Goal: Transaction & Acquisition: Purchase product/service

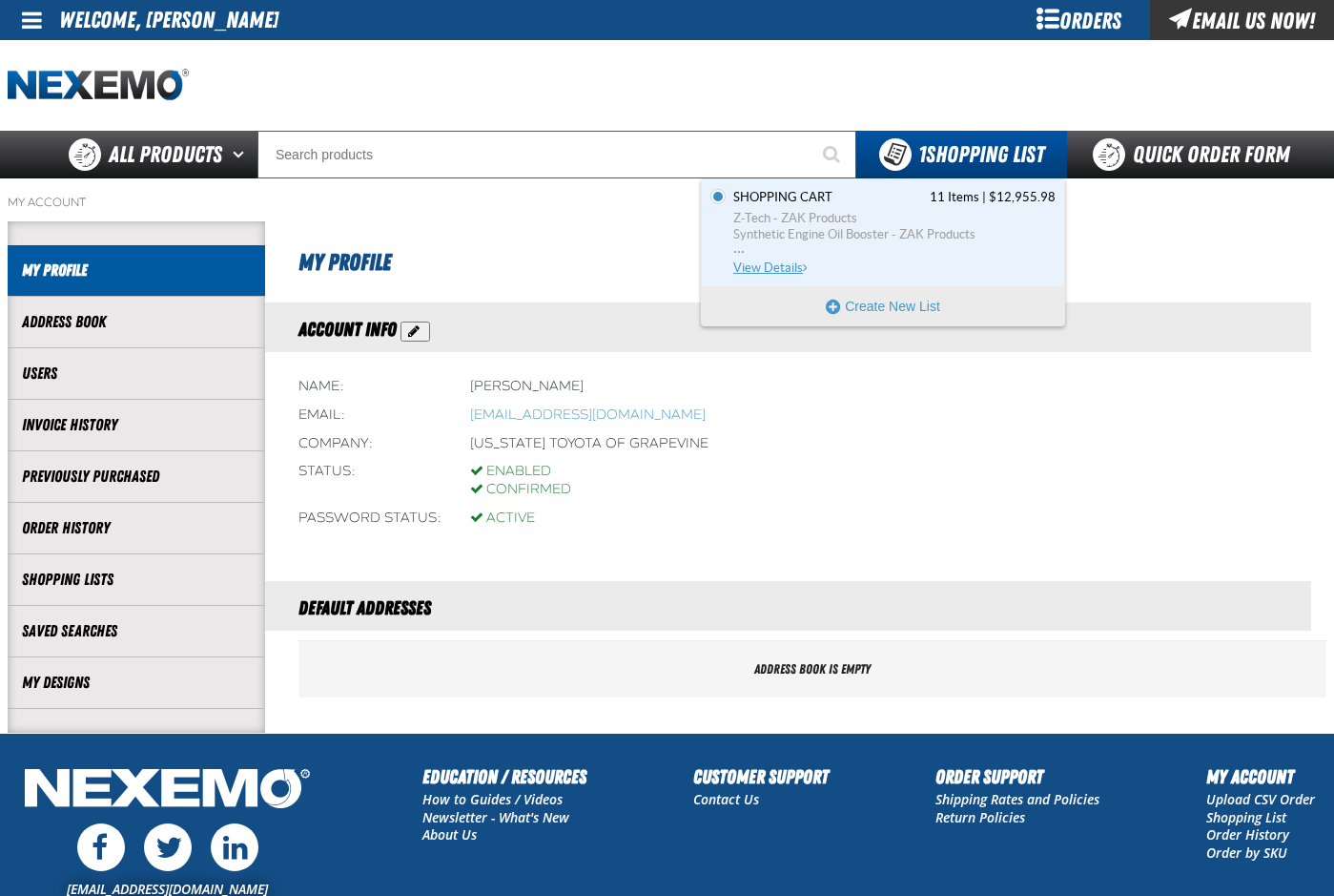
click at [771, 217] on span "Z-Tech - ZAK Products" at bounding box center [895, 219] width 323 height 17
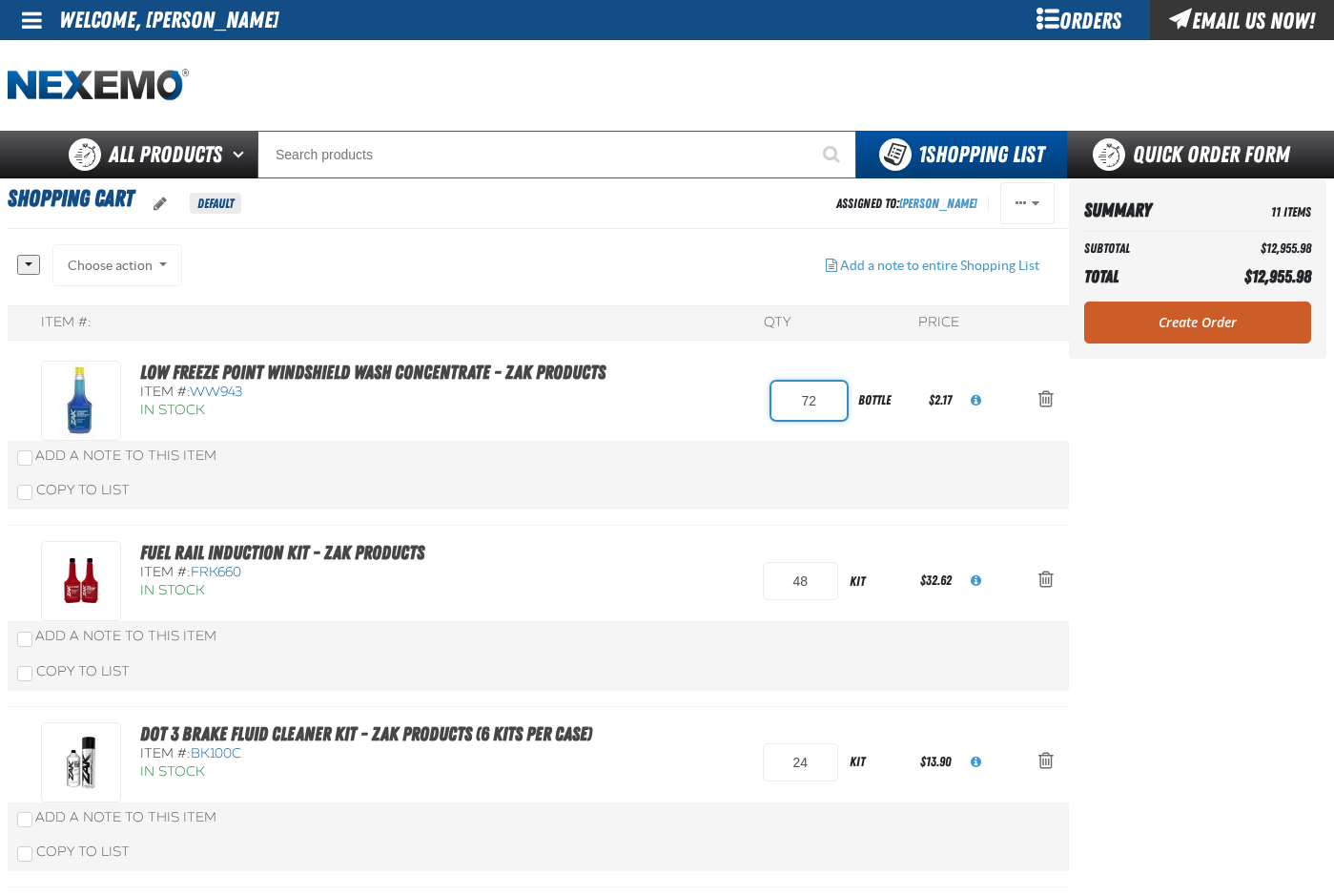
click at [821, 408] on input "72" at bounding box center [809, 401] width 75 height 38
type input "96"
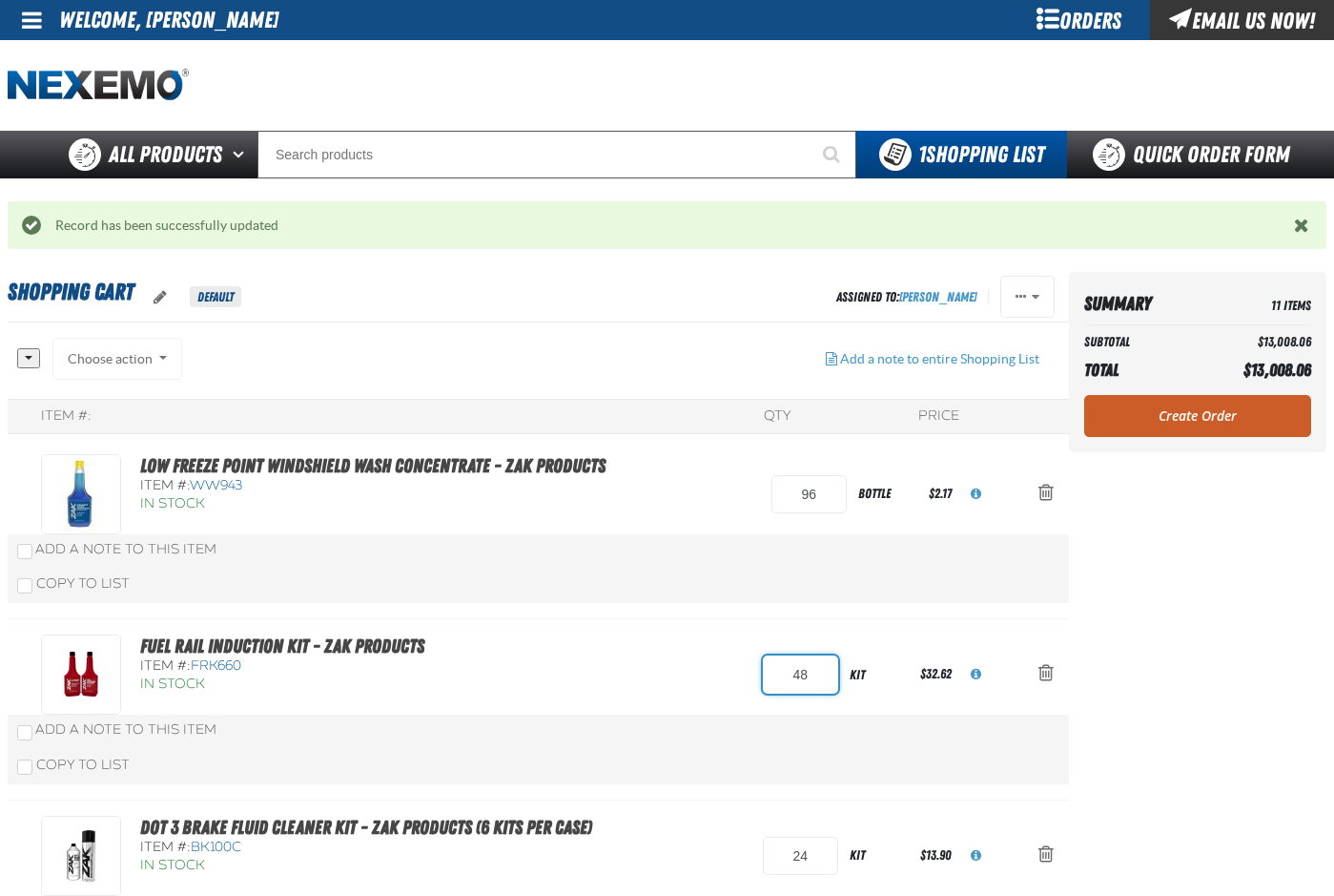
click at [793, 677] on div "Fuel Rail Induction Kit - ZAK Products Item #: FRK660 In Stock 48" at bounding box center [538, 710] width 1062 height 181
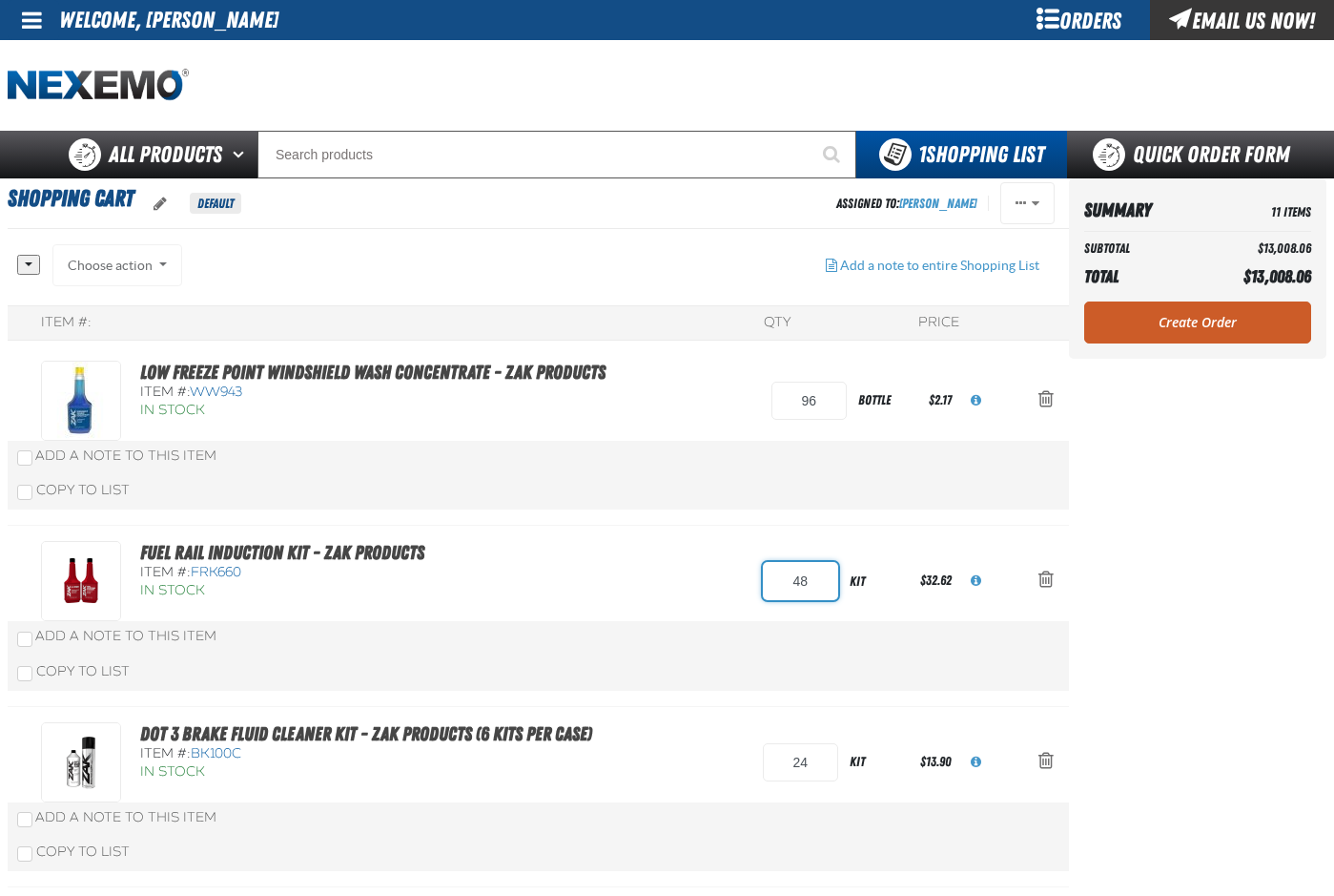
click at [806, 581] on input "48" at bounding box center [801, 581] width 75 height 38
type input "12"
click at [722, 656] on div "Fuel Rail Induction Kit - ZAK Products Item #: FRK660 In Stock 12" at bounding box center [538, 616] width 1062 height 181
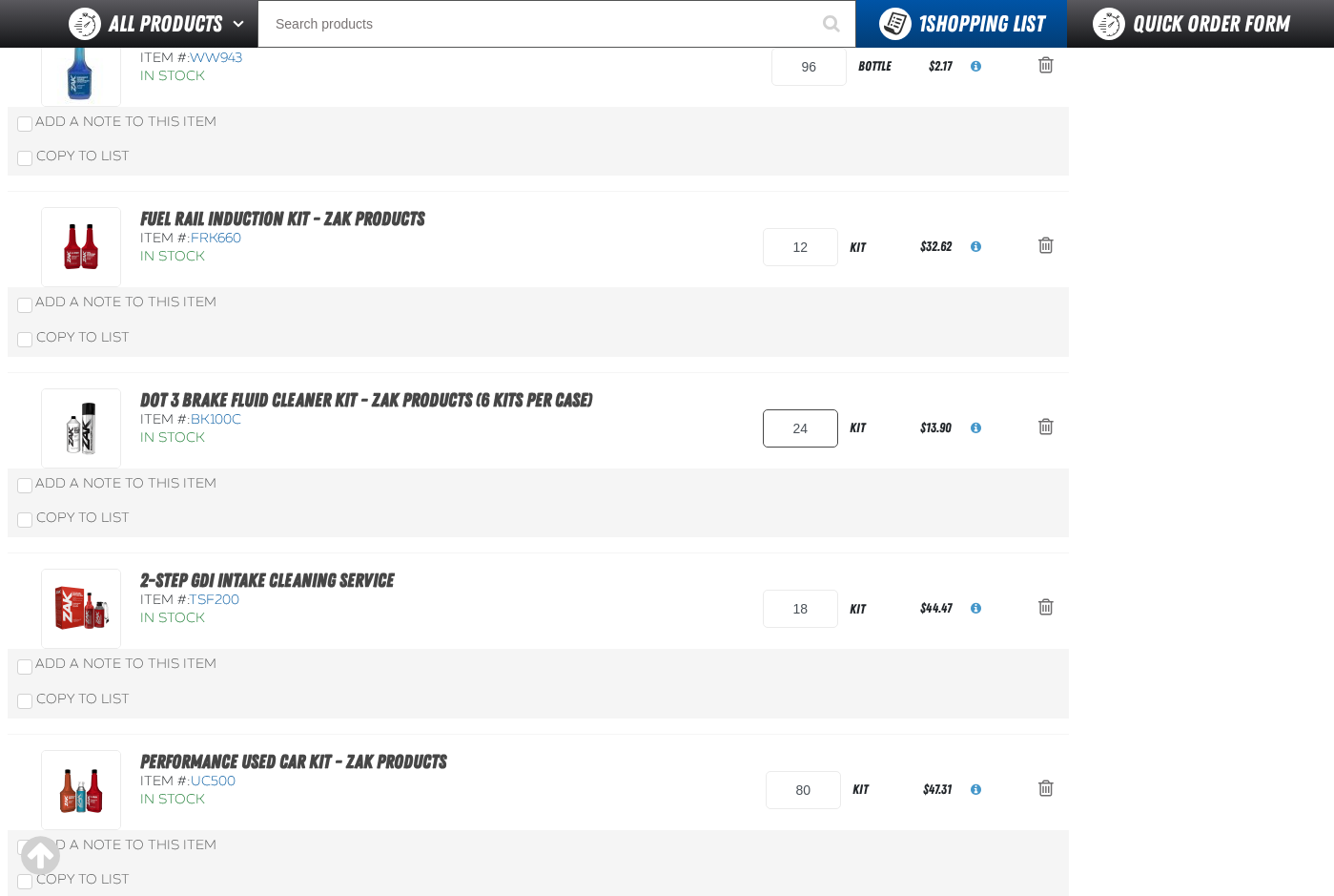
scroll to position [193, 0]
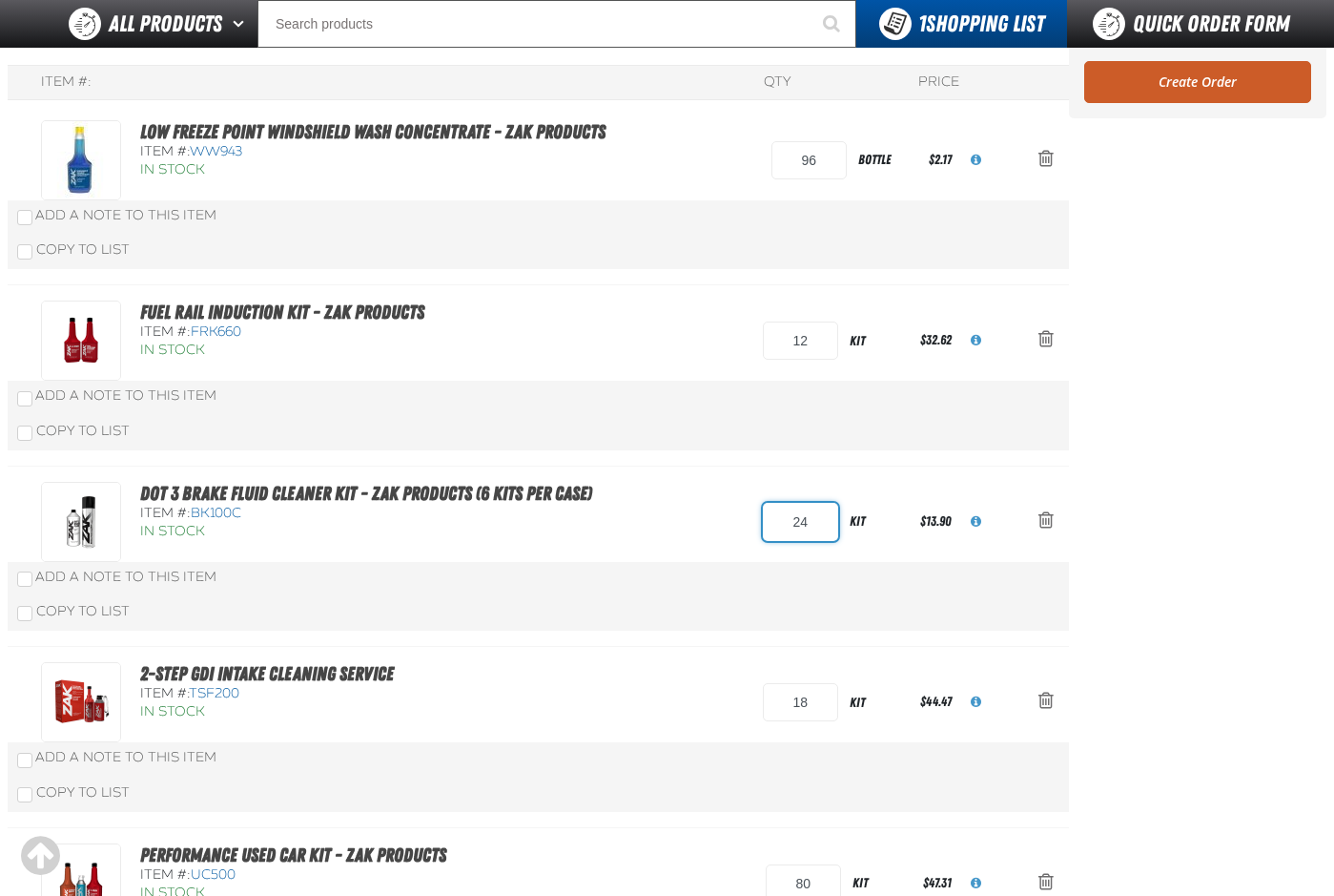
click at [809, 524] on input "24" at bounding box center [801, 522] width 75 height 38
type input "48"
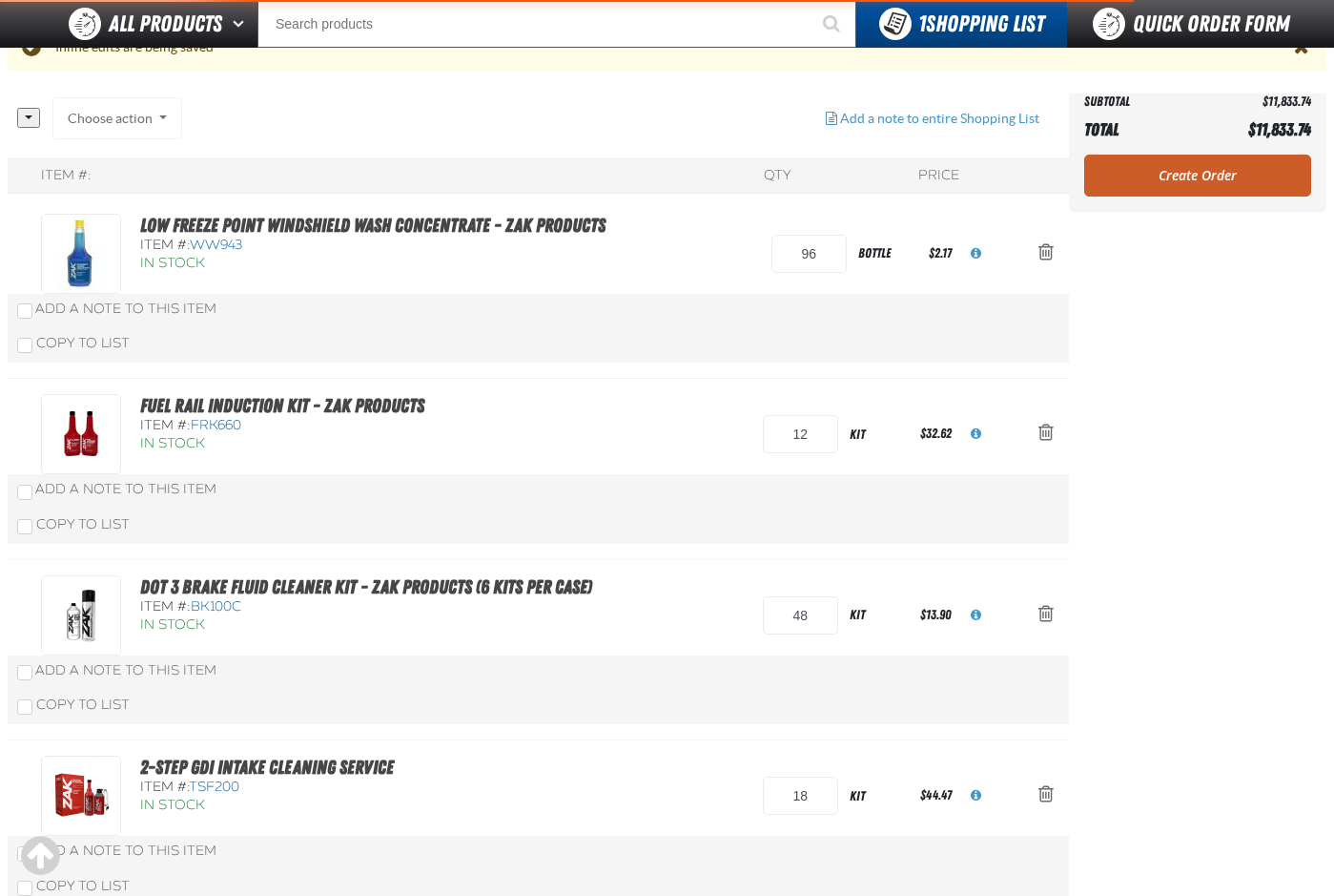
scroll to position [286, 0]
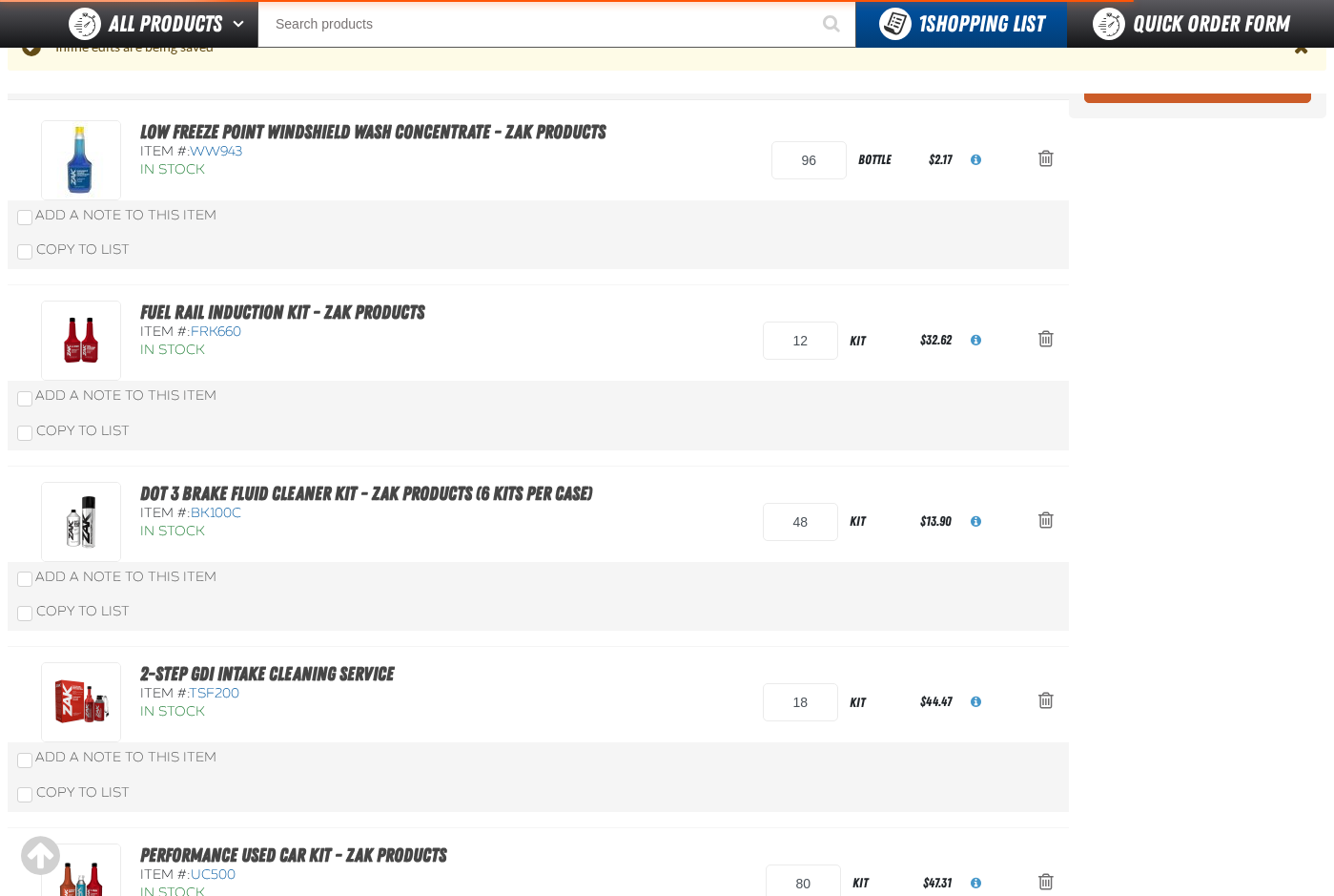
click at [752, 455] on div "Fuel Rail Induction Kit - ZAK Products Item #: FRK660 In Stock 12" at bounding box center [538, 376] width 1062 height 181
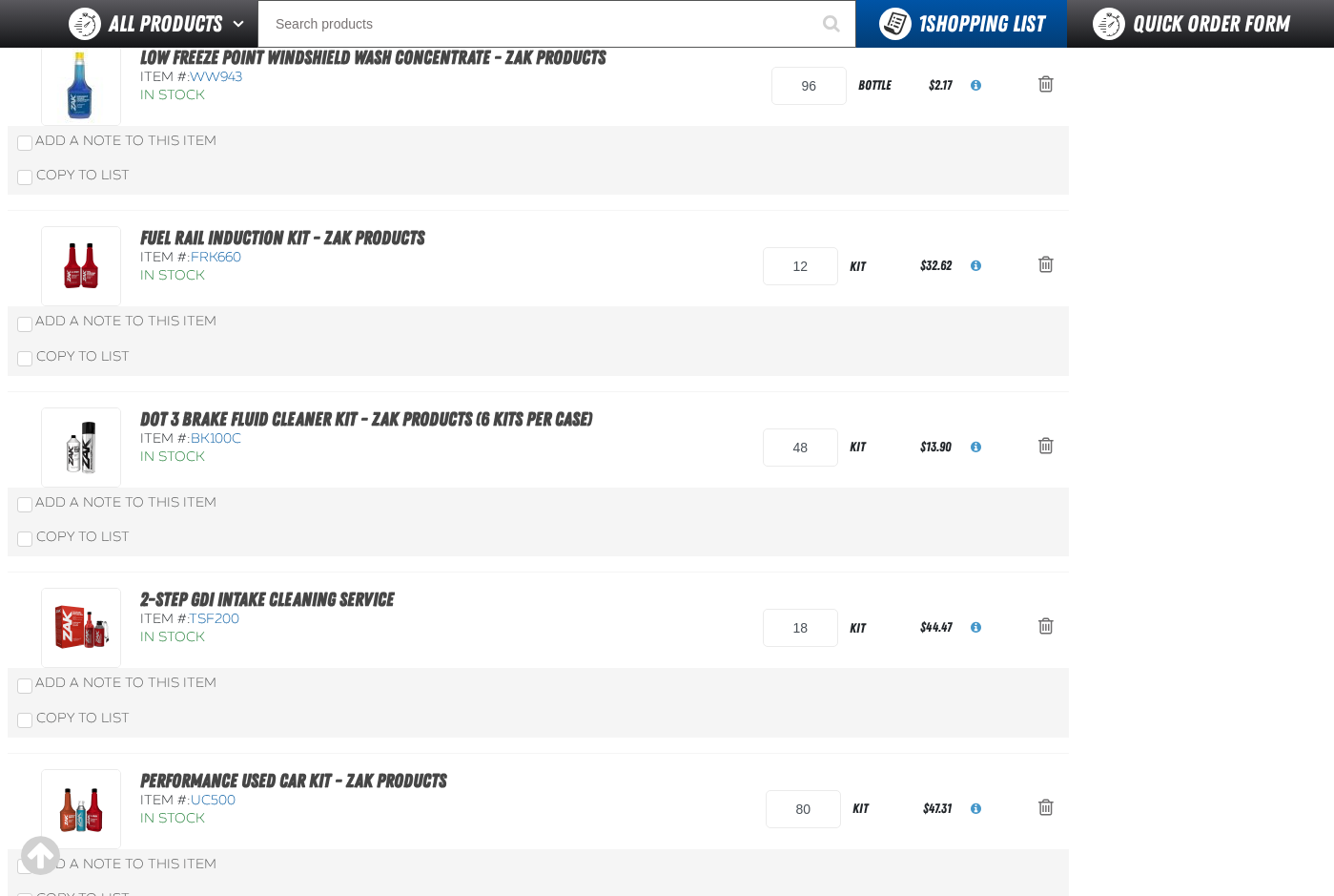
scroll to position [384, 0]
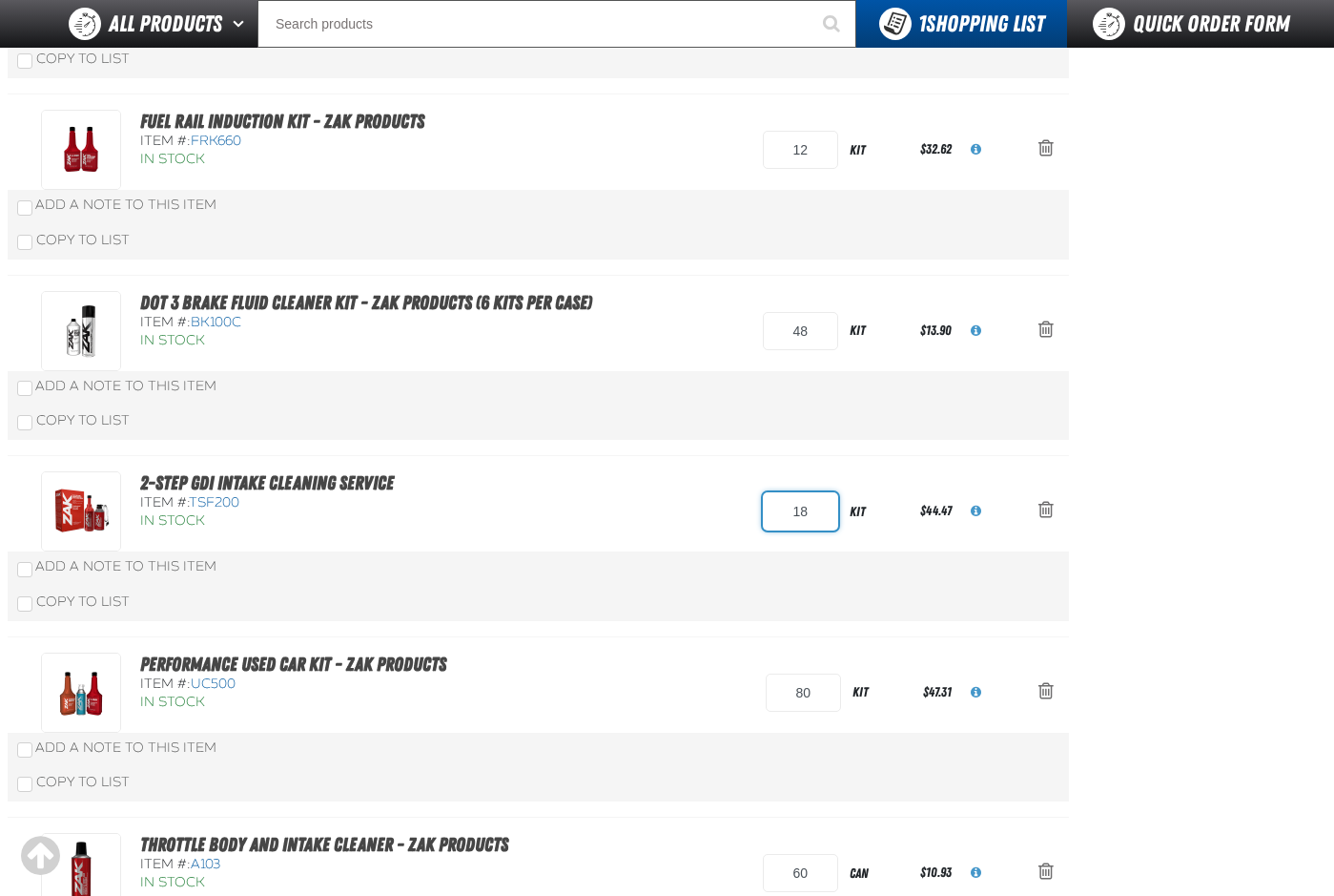
click at [805, 511] on input "18" at bounding box center [801, 511] width 75 height 38
click at [803, 511] on input "18" at bounding box center [801, 511] width 75 height 38
type input "36"
click at [657, 580] on div "Add a Note to This Item" at bounding box center [538, 567] width 1062 height 31
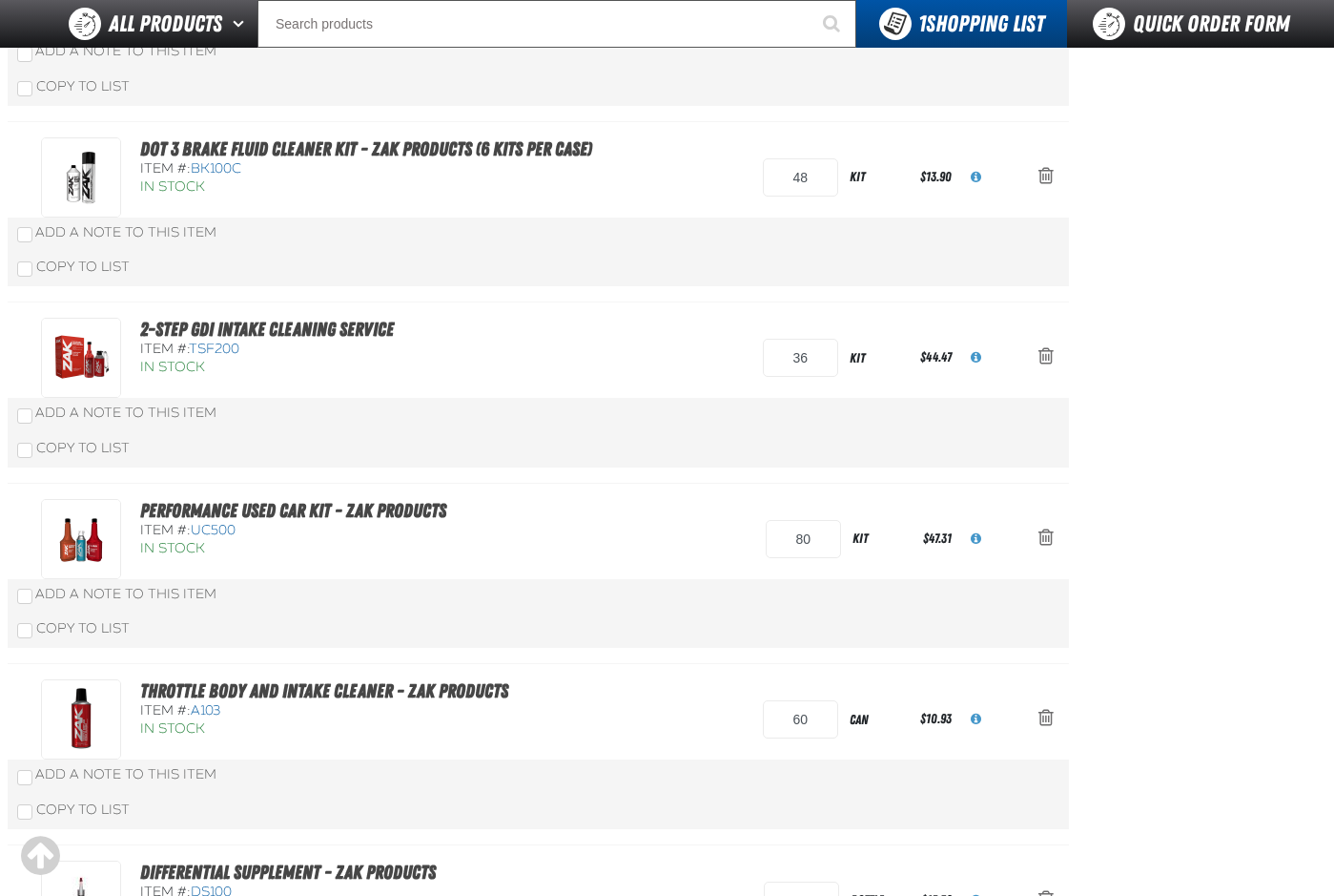
scroll to position [765, 0]
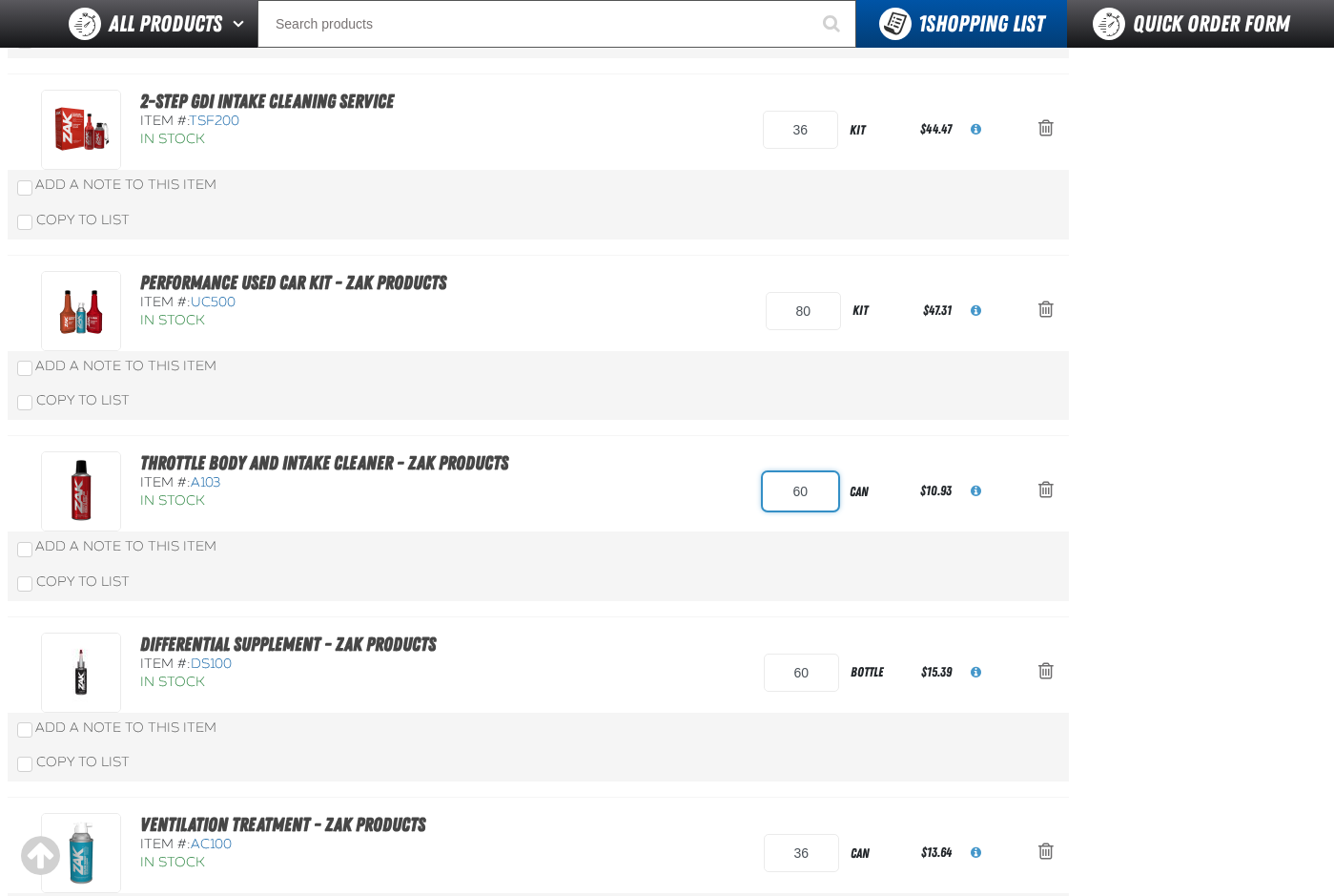
click at [799, 494] on input "60" at bounding box center [801, 491] width 75 height 38
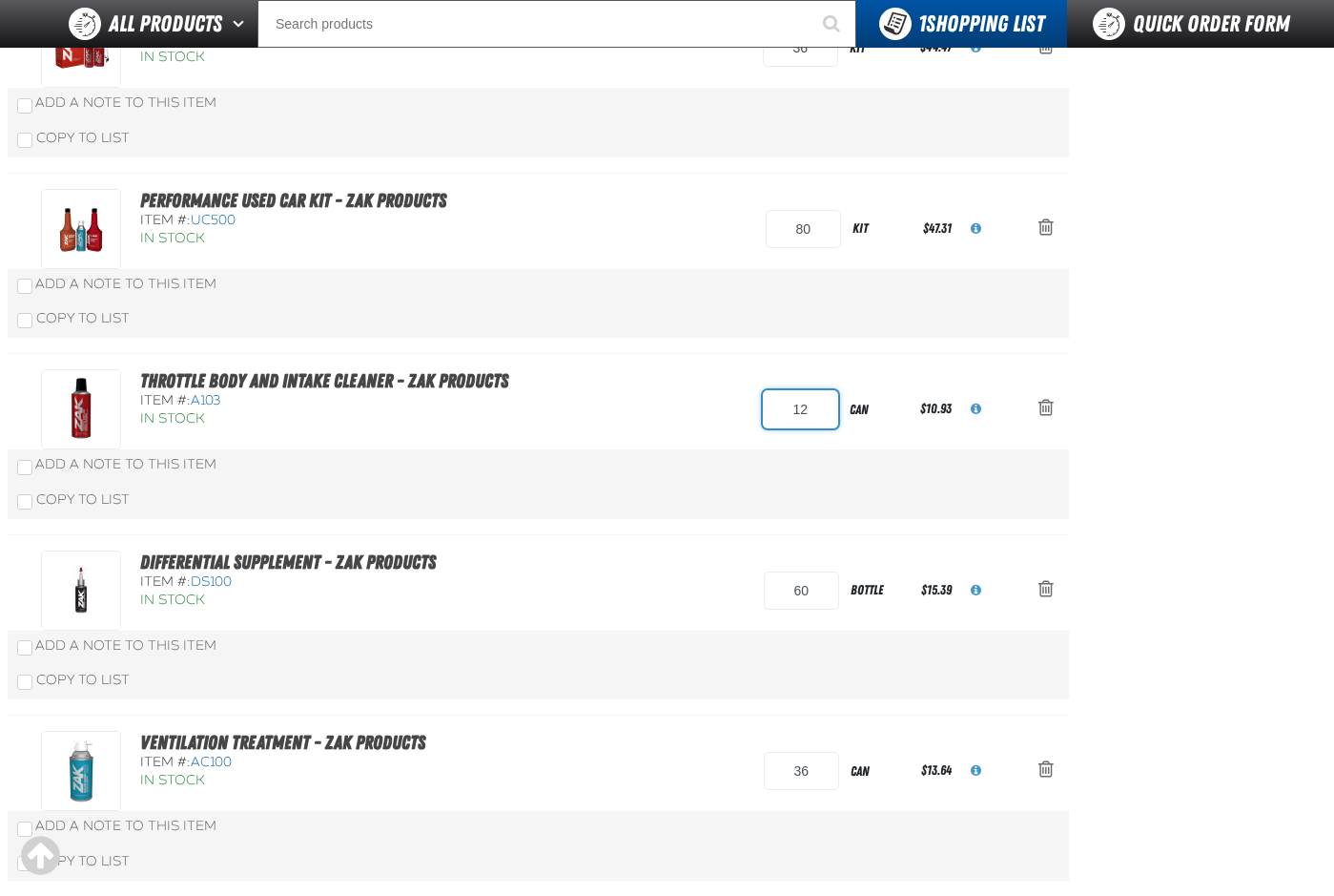
scroll to position [956, 0]
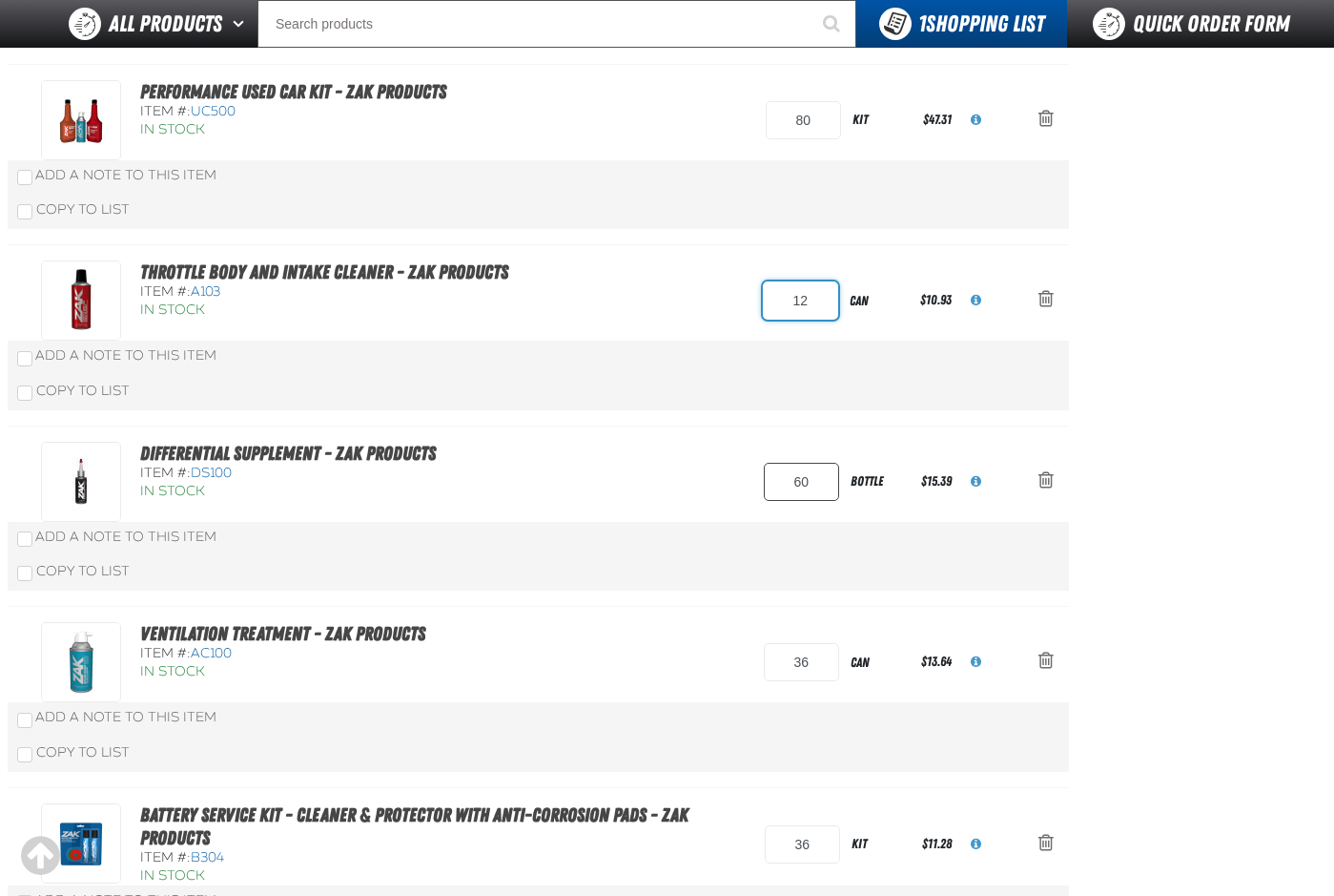
type input "12"
click at [797, 478] on input "60" at bounding box center [802, 482] width 75 height 38
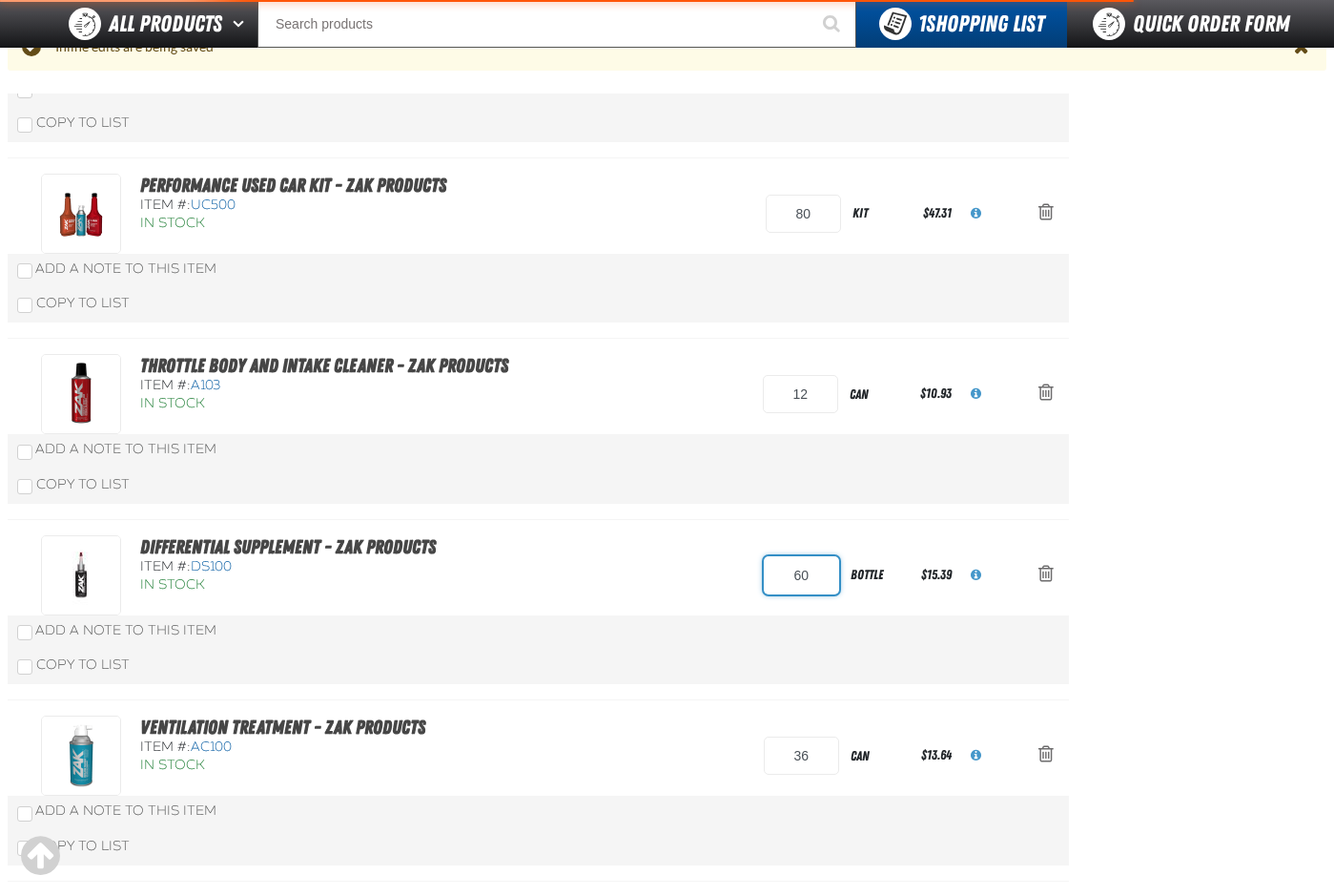
scroll to position [1050, 0]
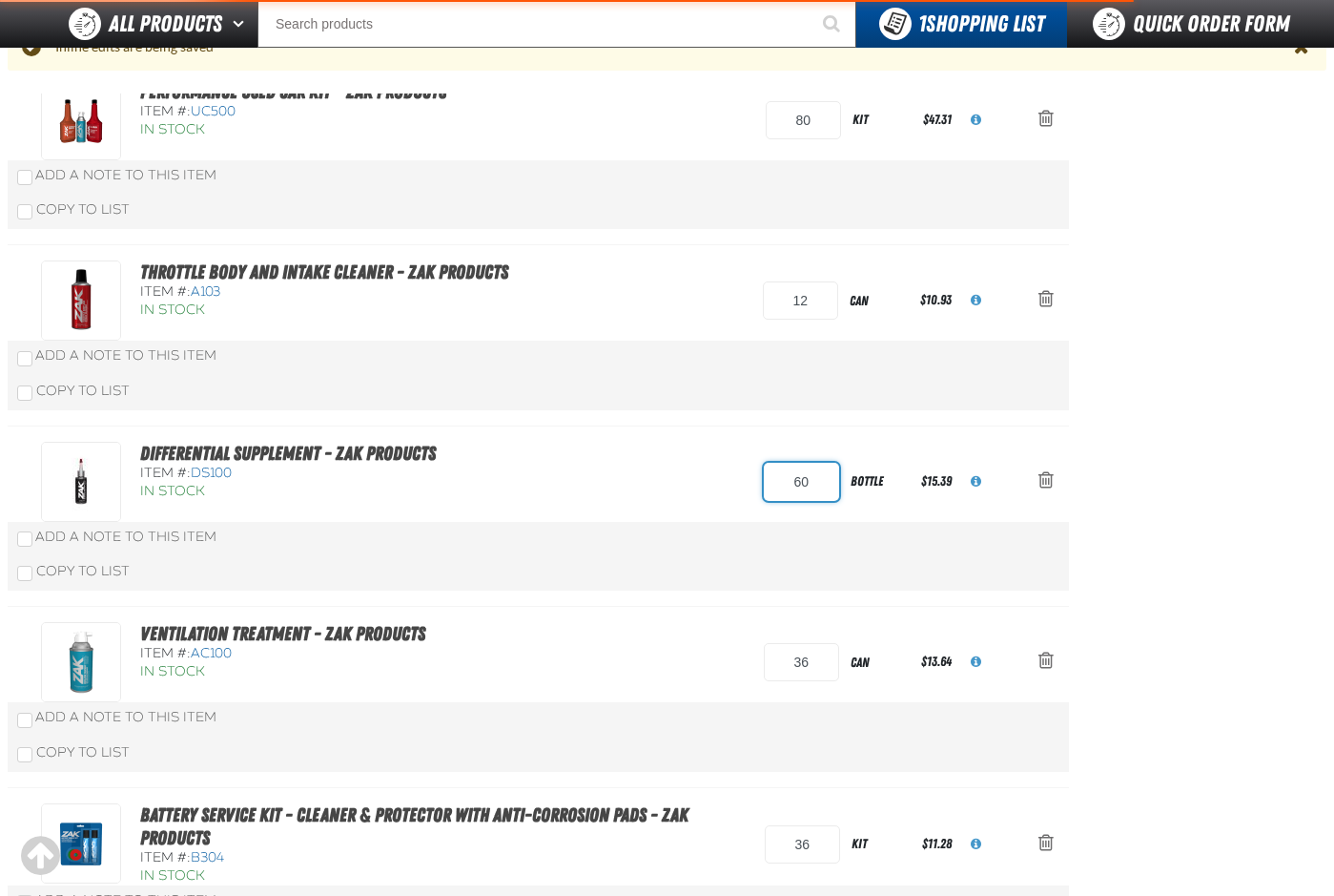
click at [797, 478] on input "60" at bounding box center [802, 482] width 75 height 38
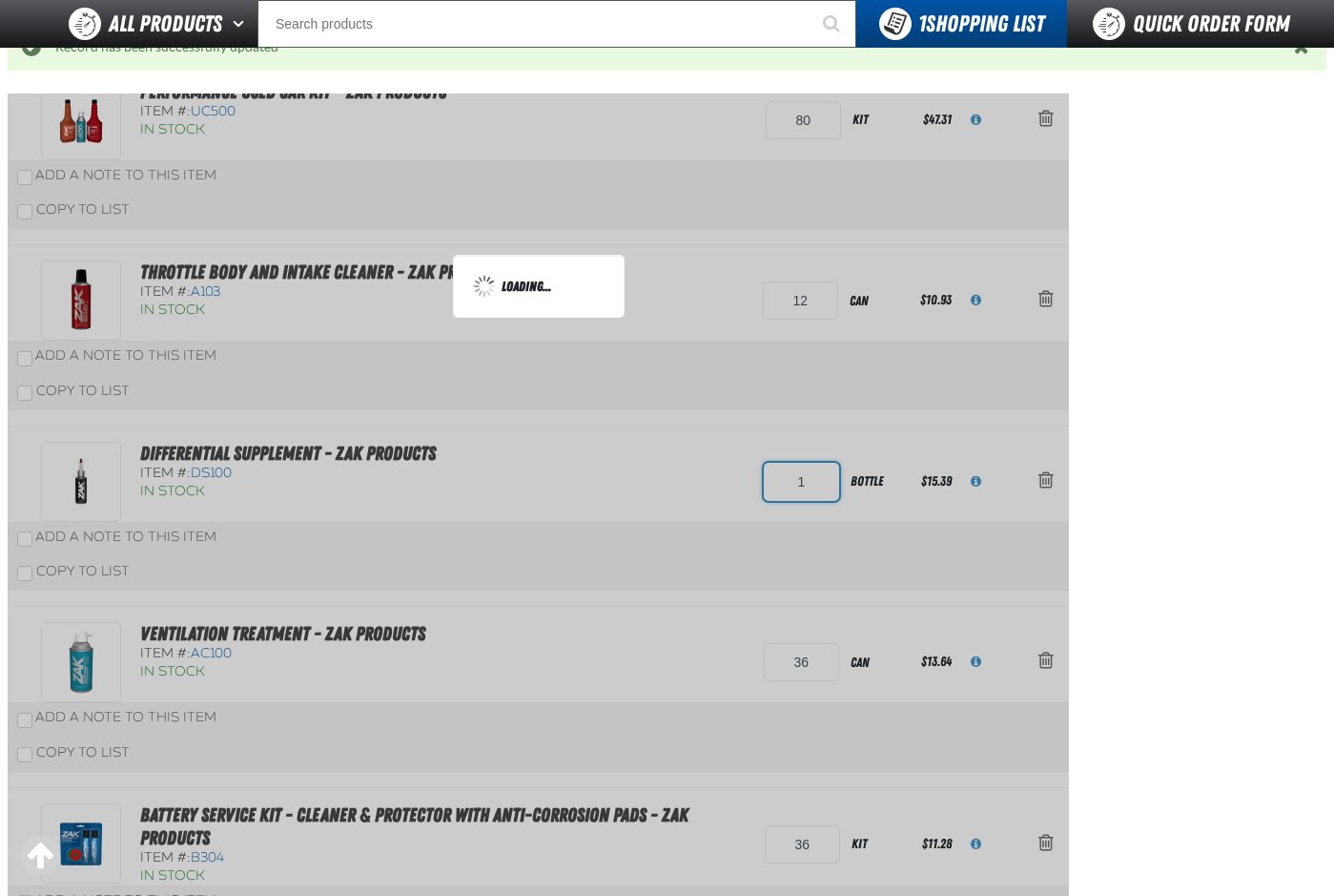
type input "12"
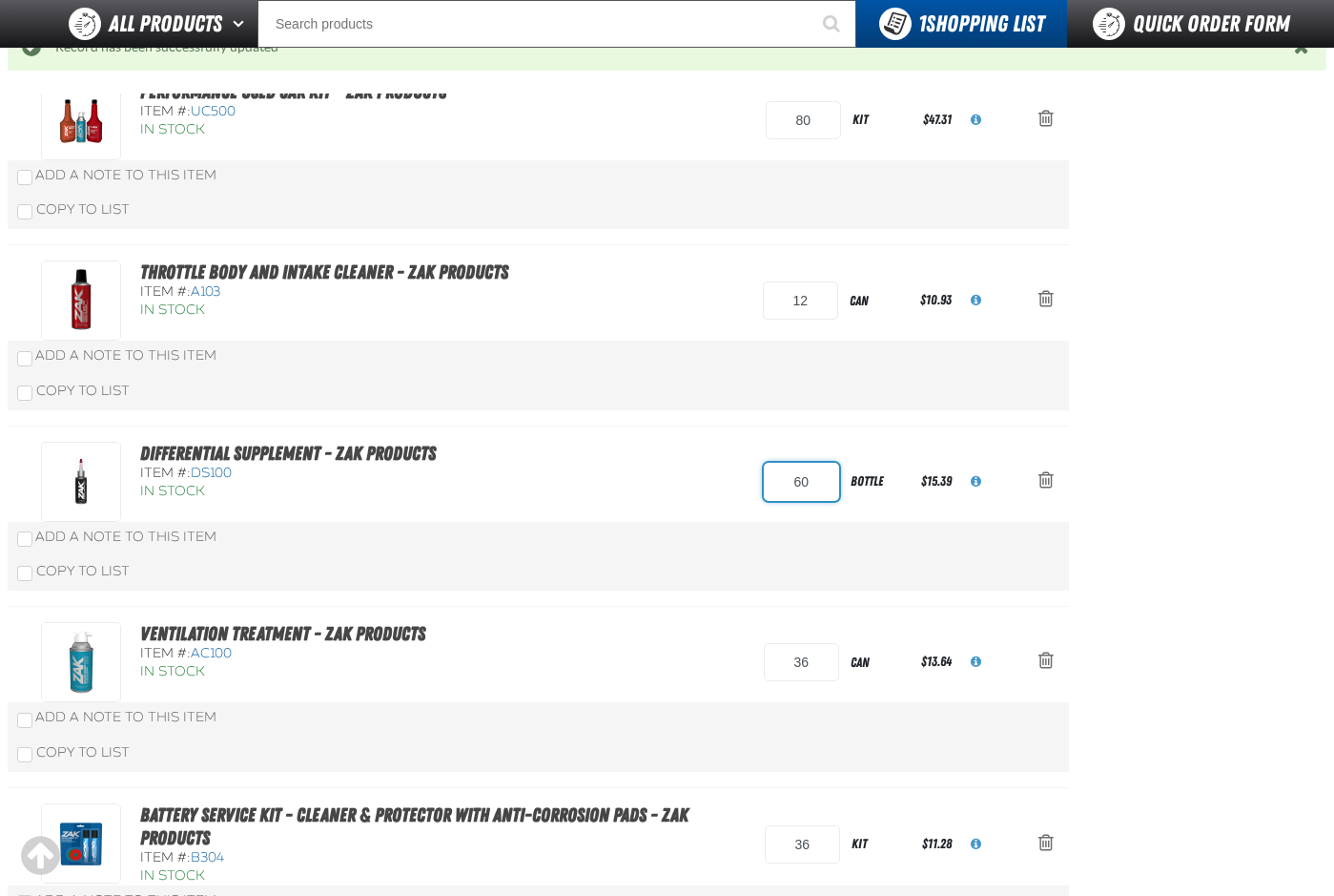
click at [798, 489] on input "60" at bounding box center [802, 482] width 75 height 38
type input "12"
click at [678, 531] on div "Add a Note to This Item" at bounding box center [538, 537] width 1043 height 19
click at [808, 666] on input "36" at bounding box center [802, 662] width 75 height 38
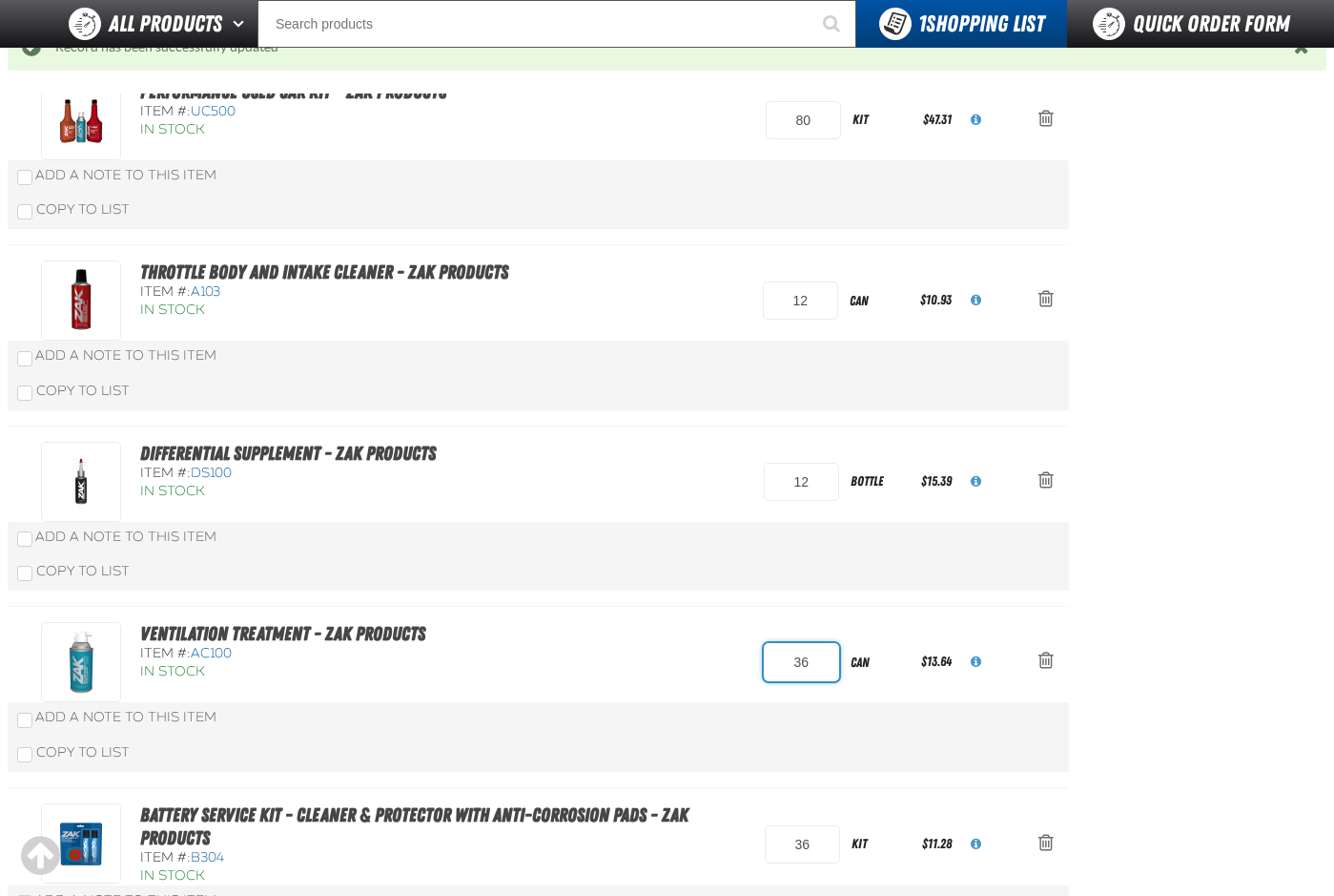
click at [808, 666] on input "36" at bounding box center [802, 662] width 75 height 38
type input "12"
click at [626, 716] on div "Add a Note to This Item" at bounding box center [538, 718] width 1043 height 19
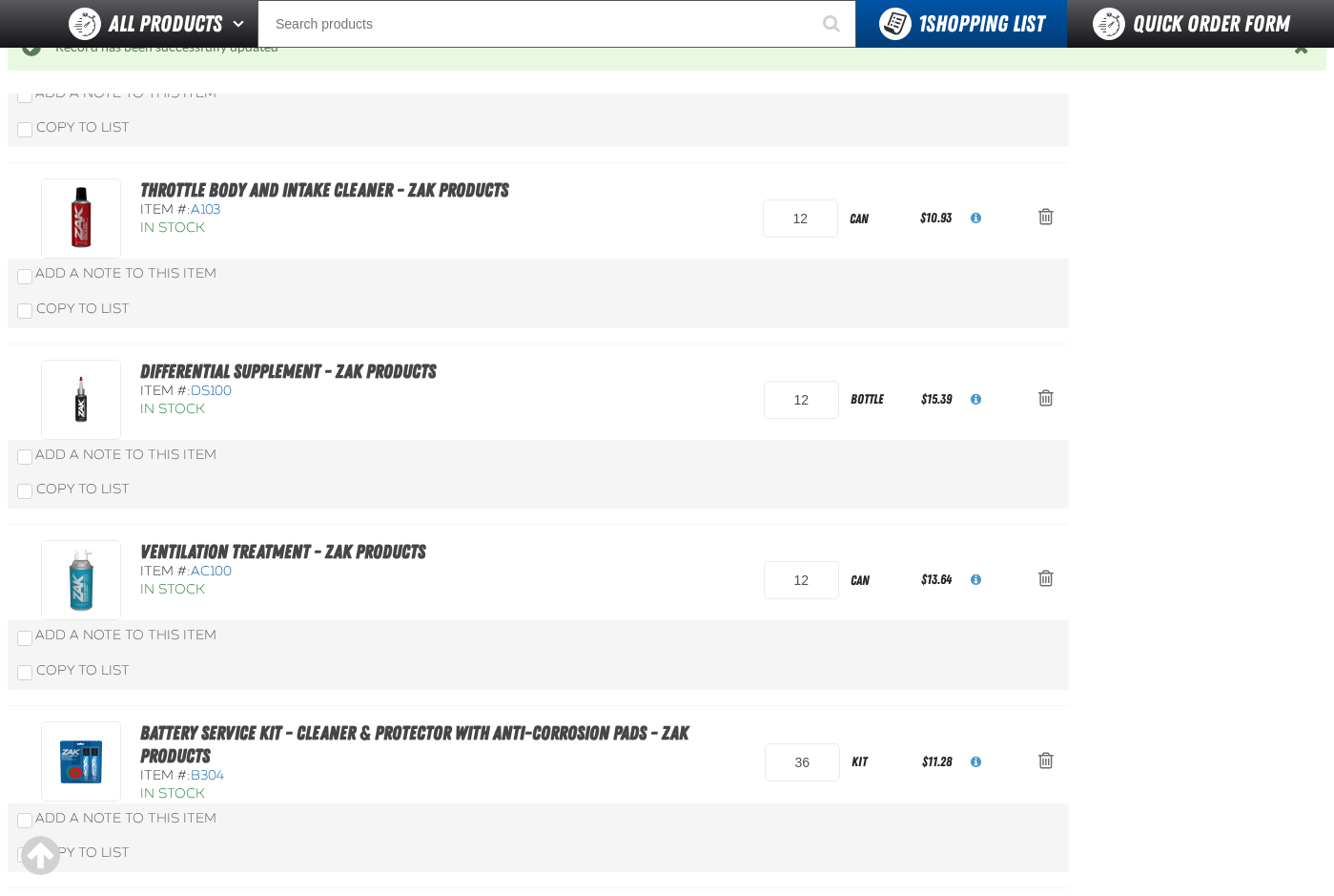
scroll to position [1240, 0]
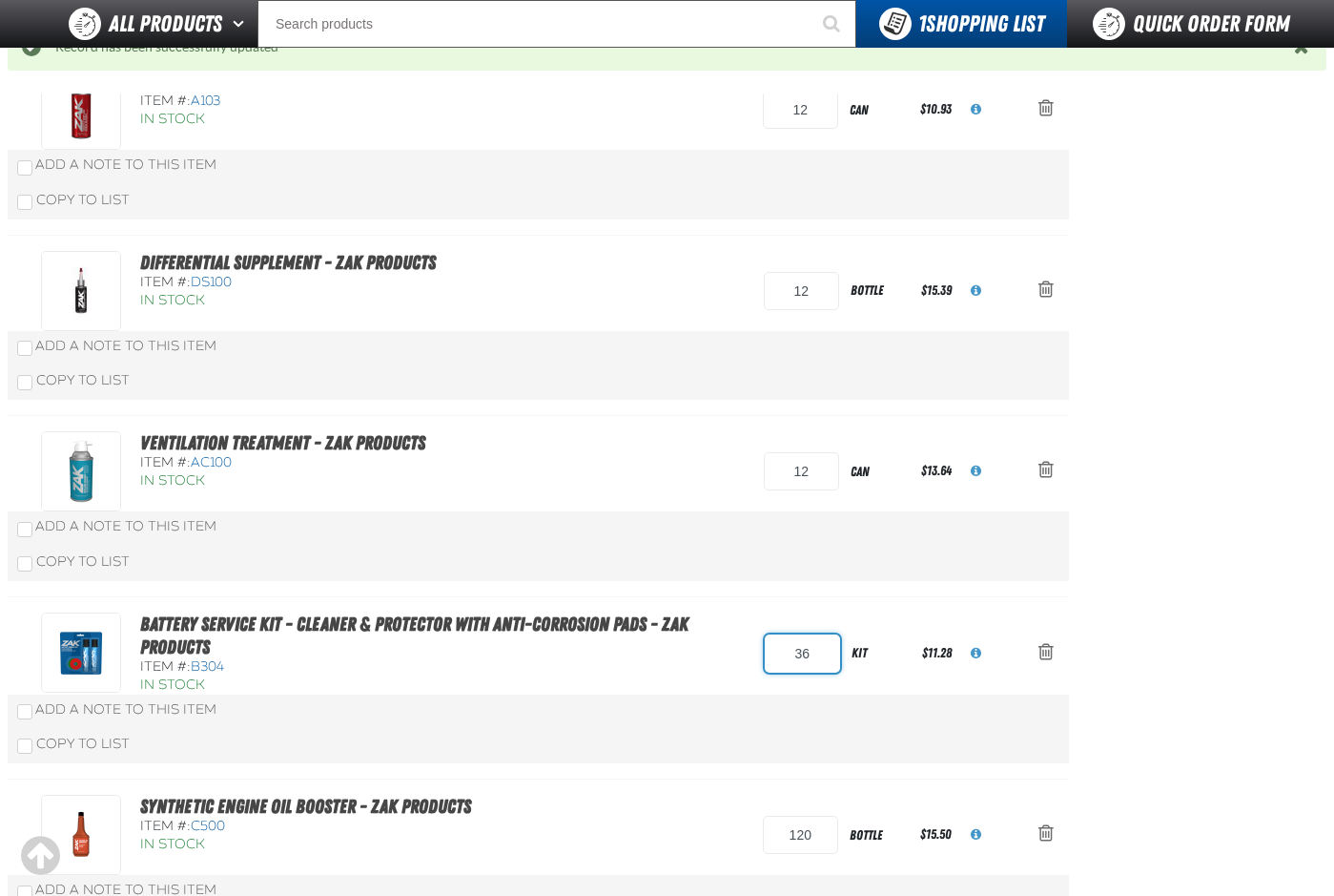
click at [812, 659] on input "36" at bounding box center [802, 654] width 75 height 38
type input "12"
click at [594, 724] on div "Add a Note to This Item" at bounding box center [538, 710] width 1062 height 31
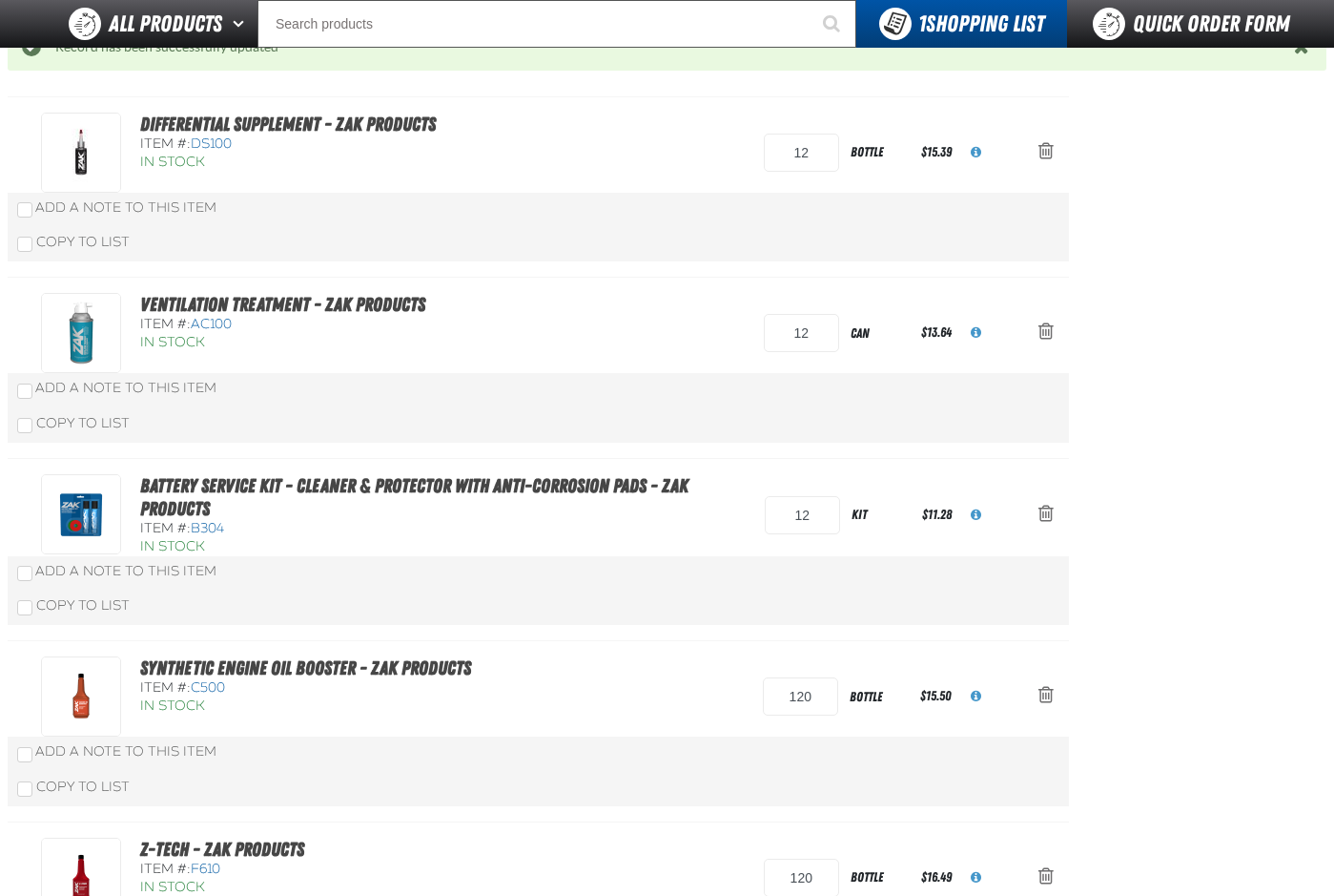
scroll to position [1526, 0]
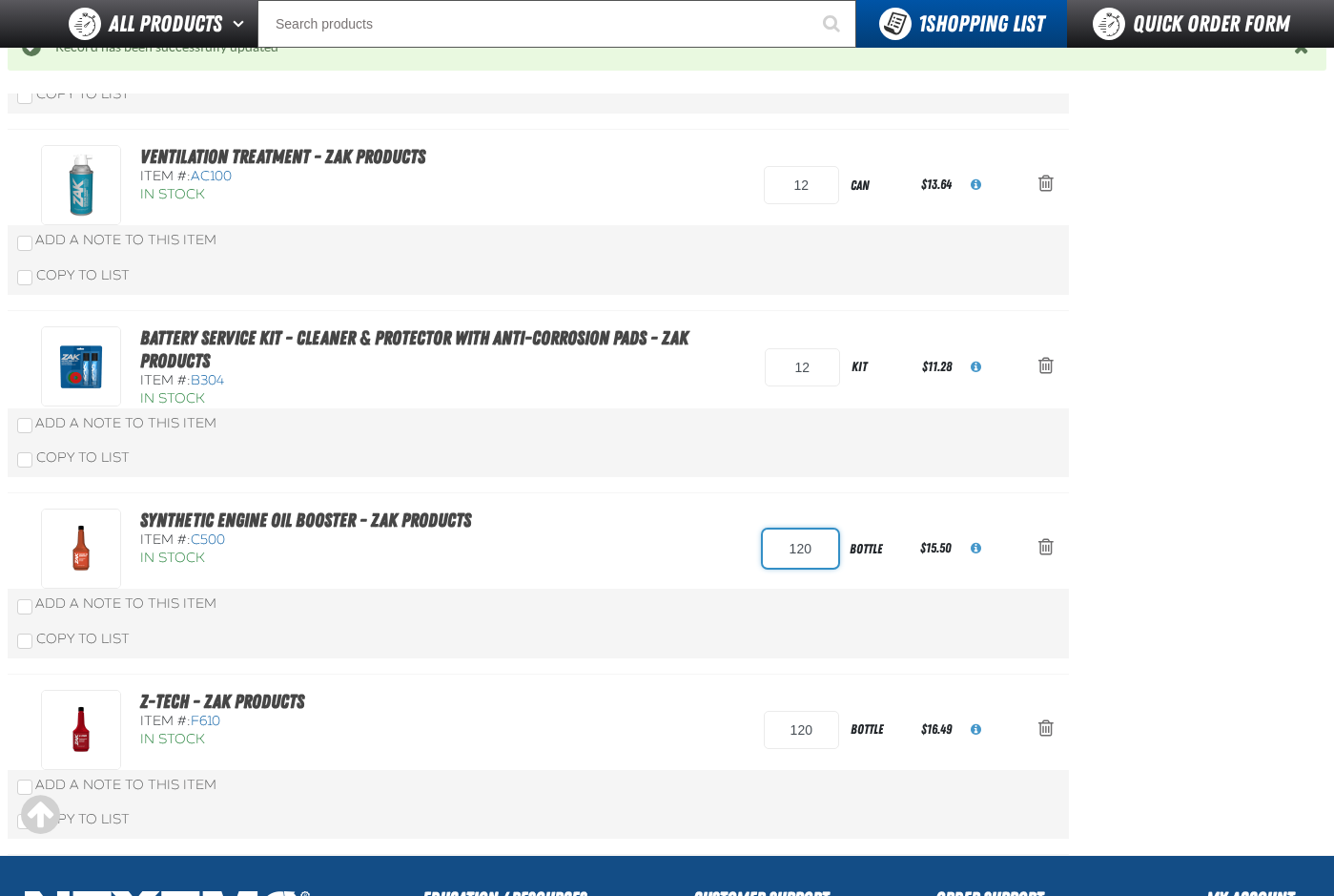
click at [806, 546] on input "120" at bounding box center [801, 549] width 75 height 38
click at [604, 617] on div "Add a Note to This Item" at bounding box center [538, 604] width 1062 height 31
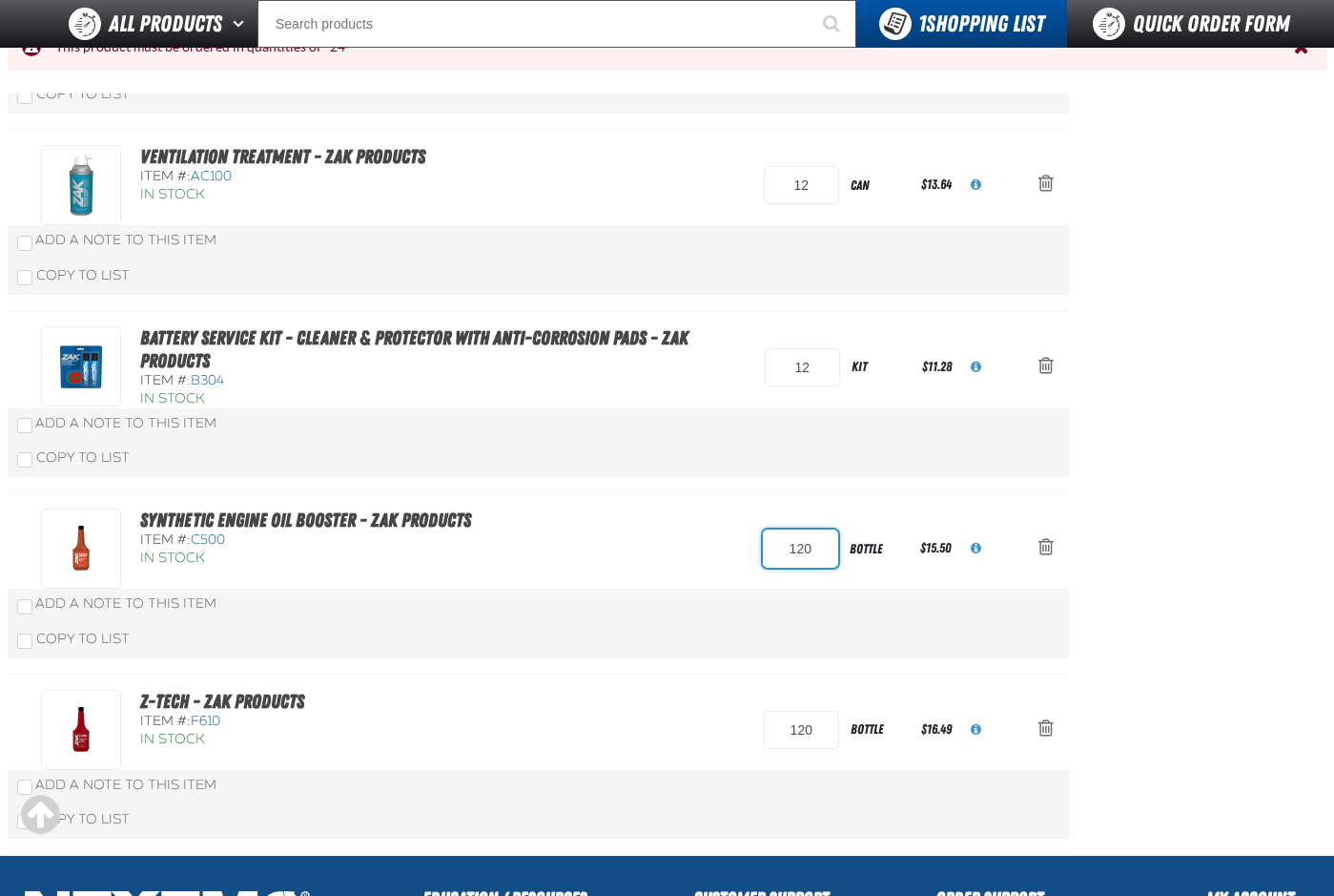
click at [812, 547] on input "120" at bounding box center [801, 549] width 75 height 38
click at [811, 547] on input "120" at bounding box center [801, 549] width 75 height 38
type input "144"
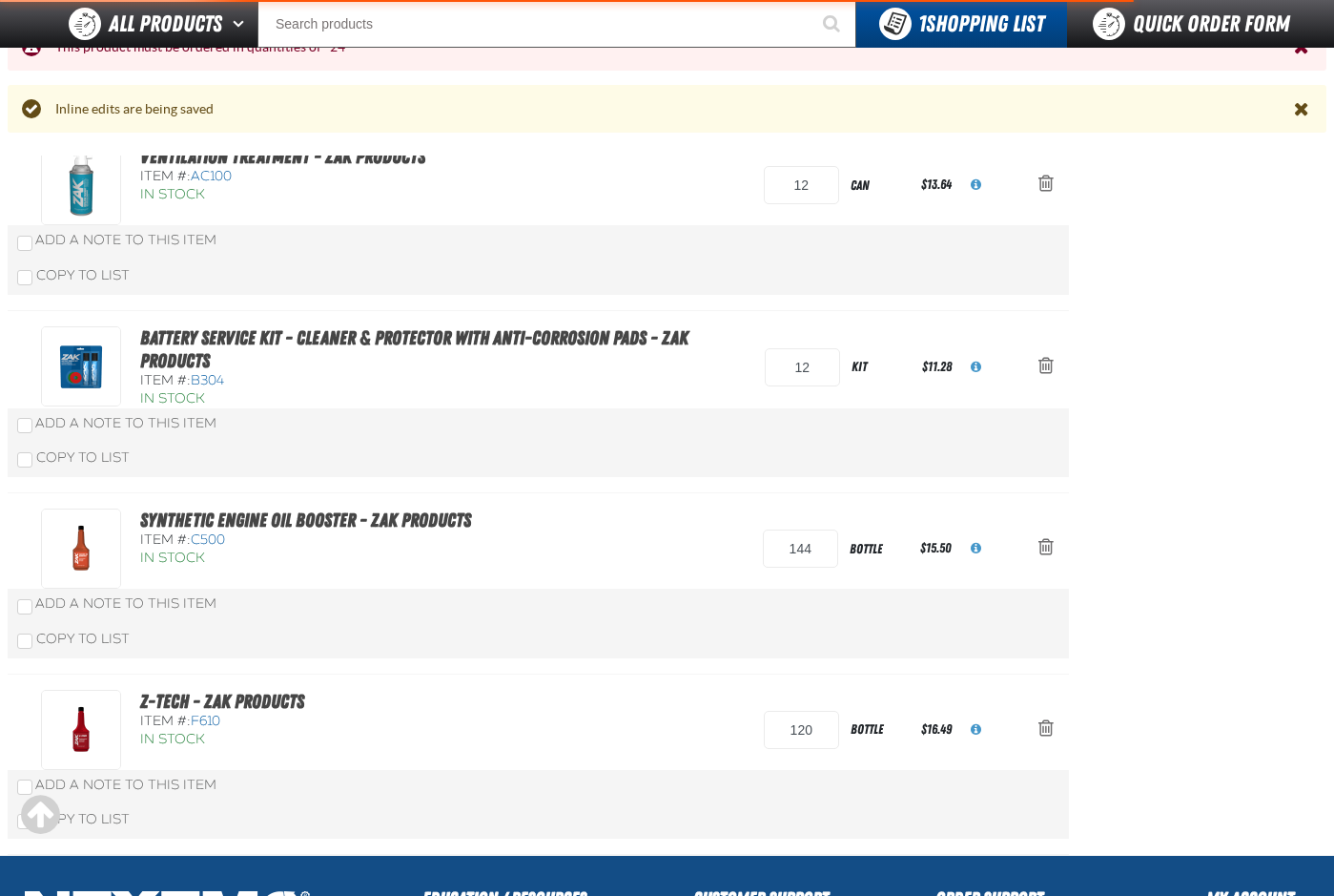
click at [725, 662] on div "Synthetic Engine Oil Booster - ZAK Products Item #: C500 In Stock 144 bottle" at bounding box center [538, 584] width 1062 height 181
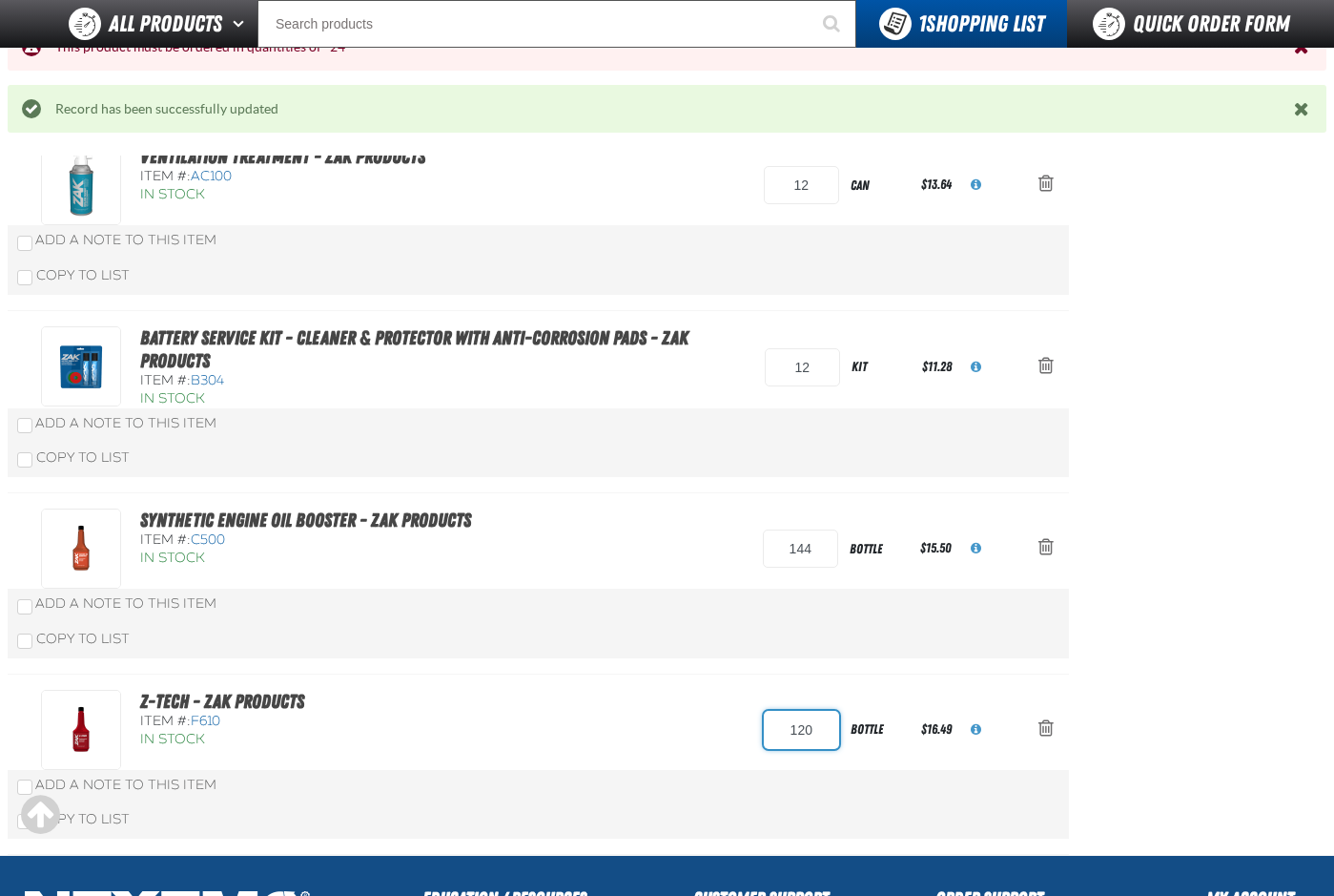
click at [802, 729] on input "120" at bounding box center [802, 730] width 75 height 38
click at [801, 729] on input "120" at bounding box center [802, 730] width 75 height 38
type input "144"
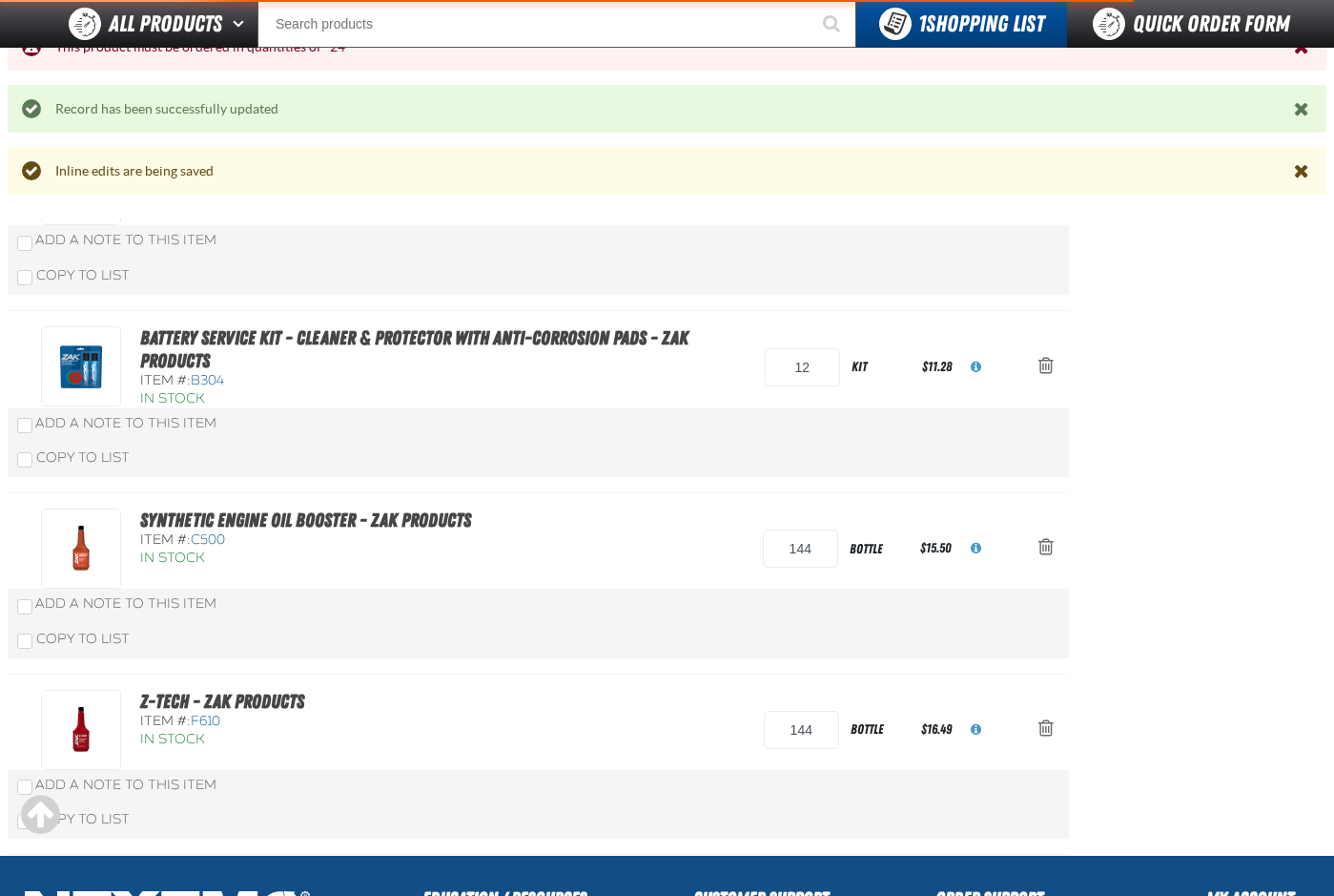
click at [530, 641] on div "Copy To List" at bounding box center [538, 639] width 1062 height 37
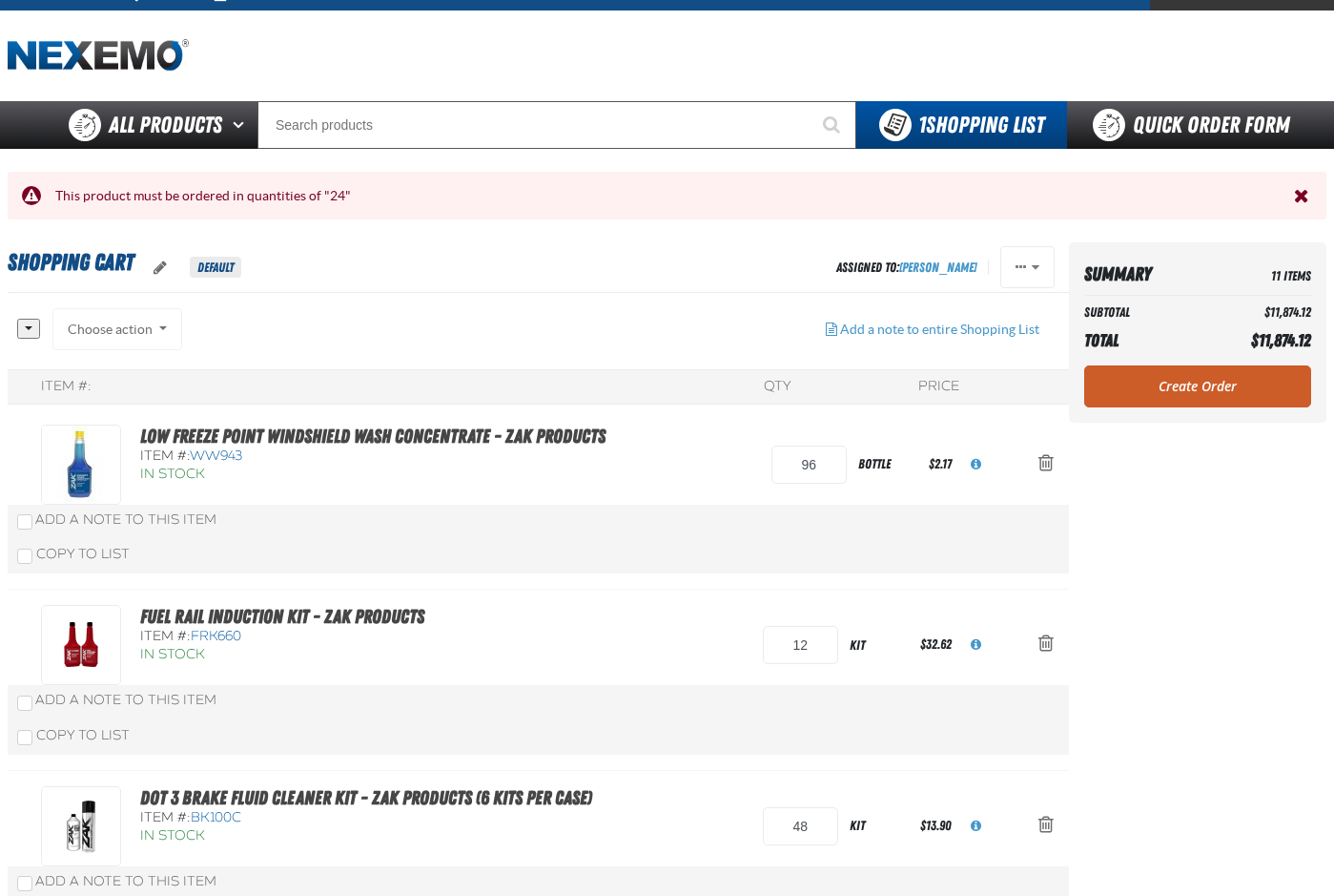
scroll to position [0, 0]
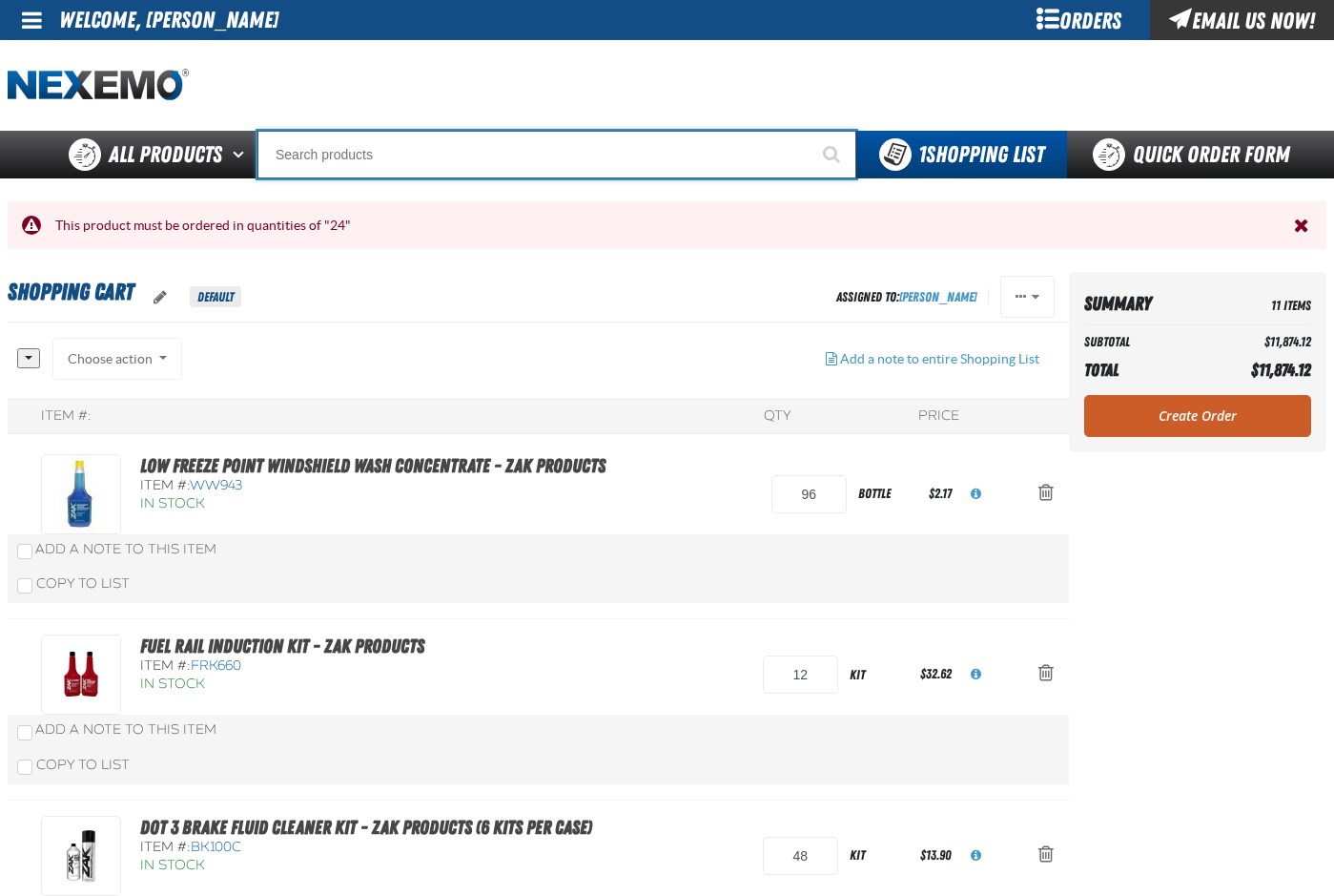
click at [316, 152] on input "Search" at bounding box center [557, 155] width 599 height 48
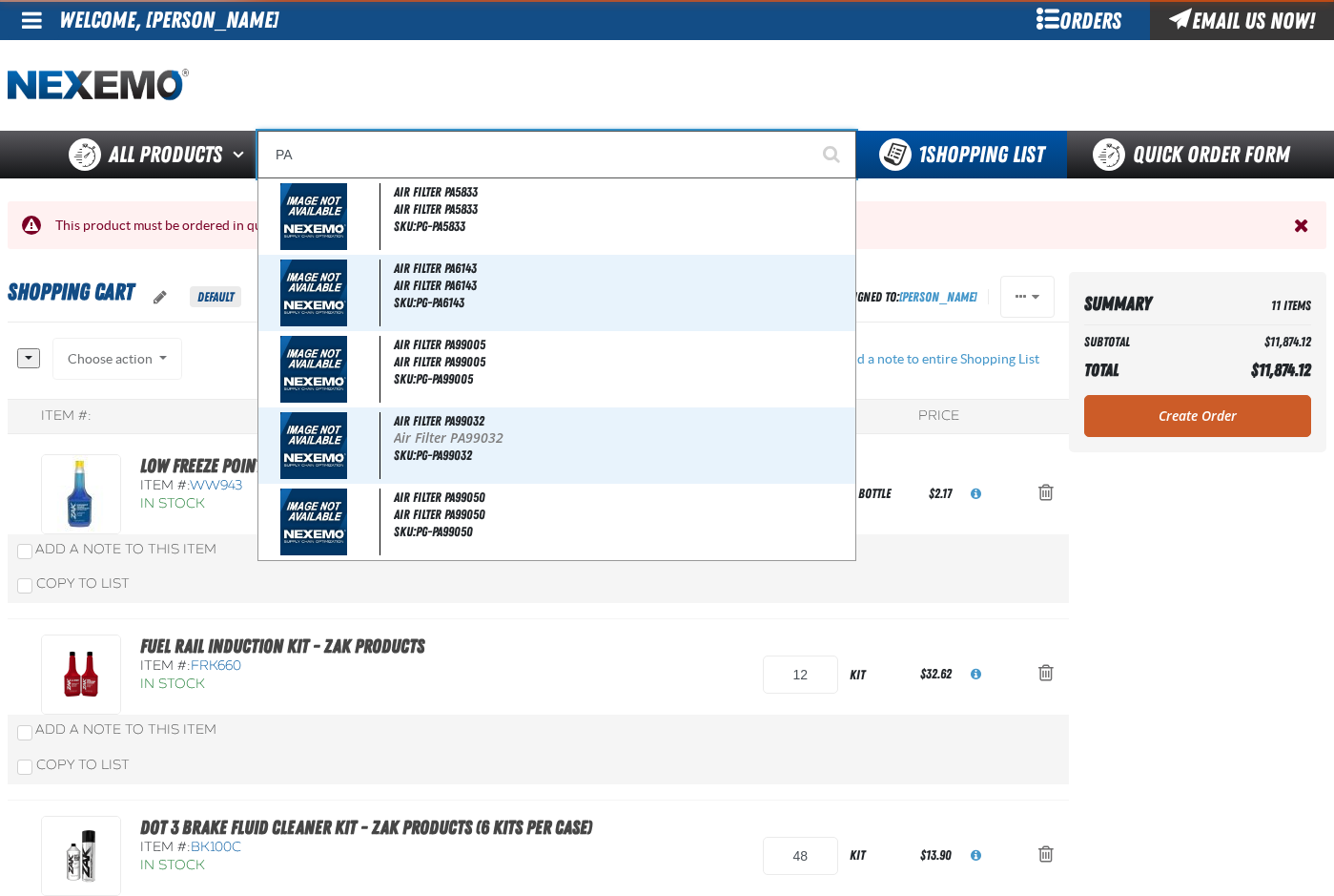
type input "P"
type input "Perfect P Series 0.25-ounce Lead Wheel Weight"
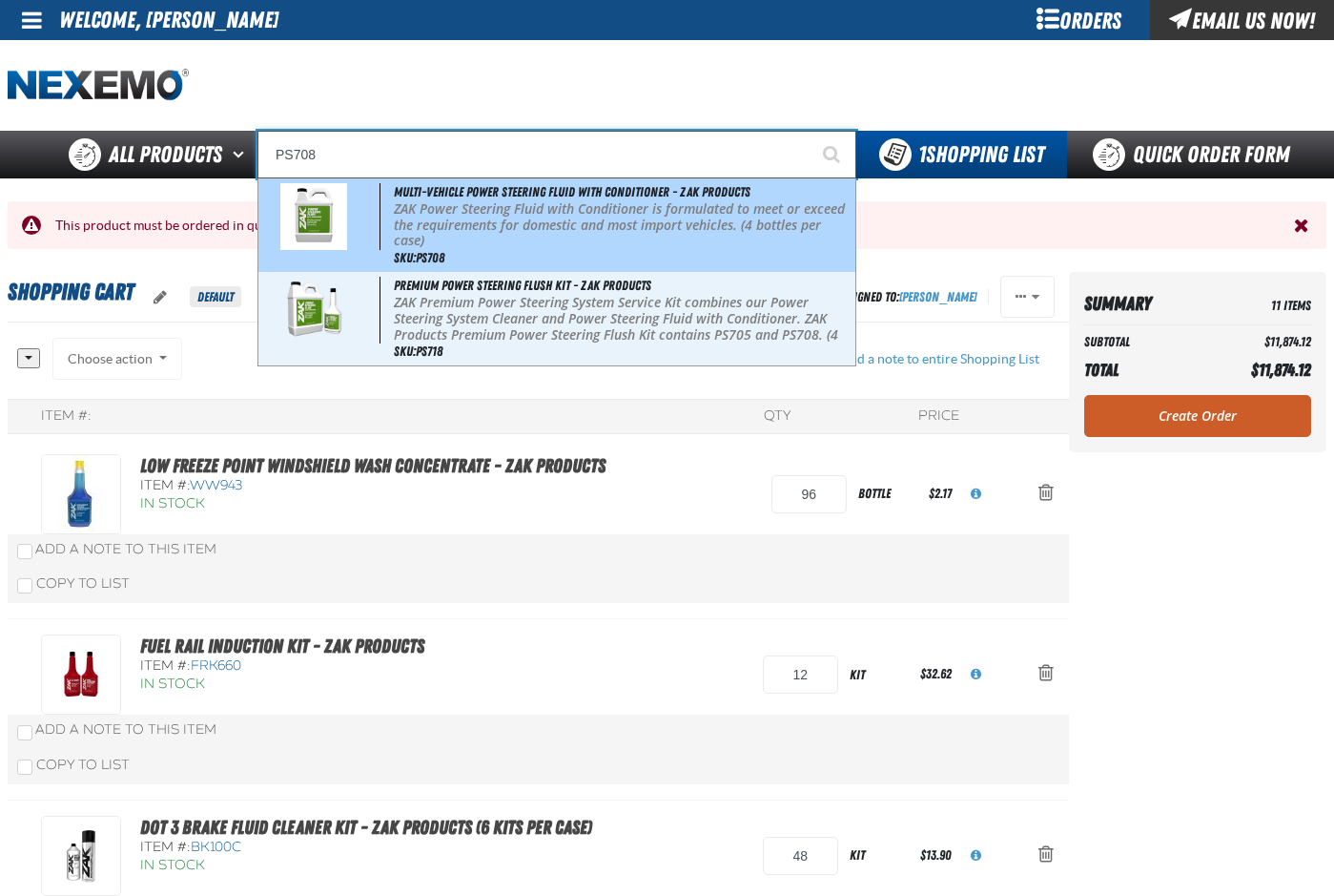
click at [446, 232] on p "ZAK Power Steering Fluid with Conditioner is formulated to meet or exceed the r…" at bounding box center [623, 225] width 458 height 48
type input "Multi-Vehicle Power Steering Fluid with Conditioner - ZAK Products"
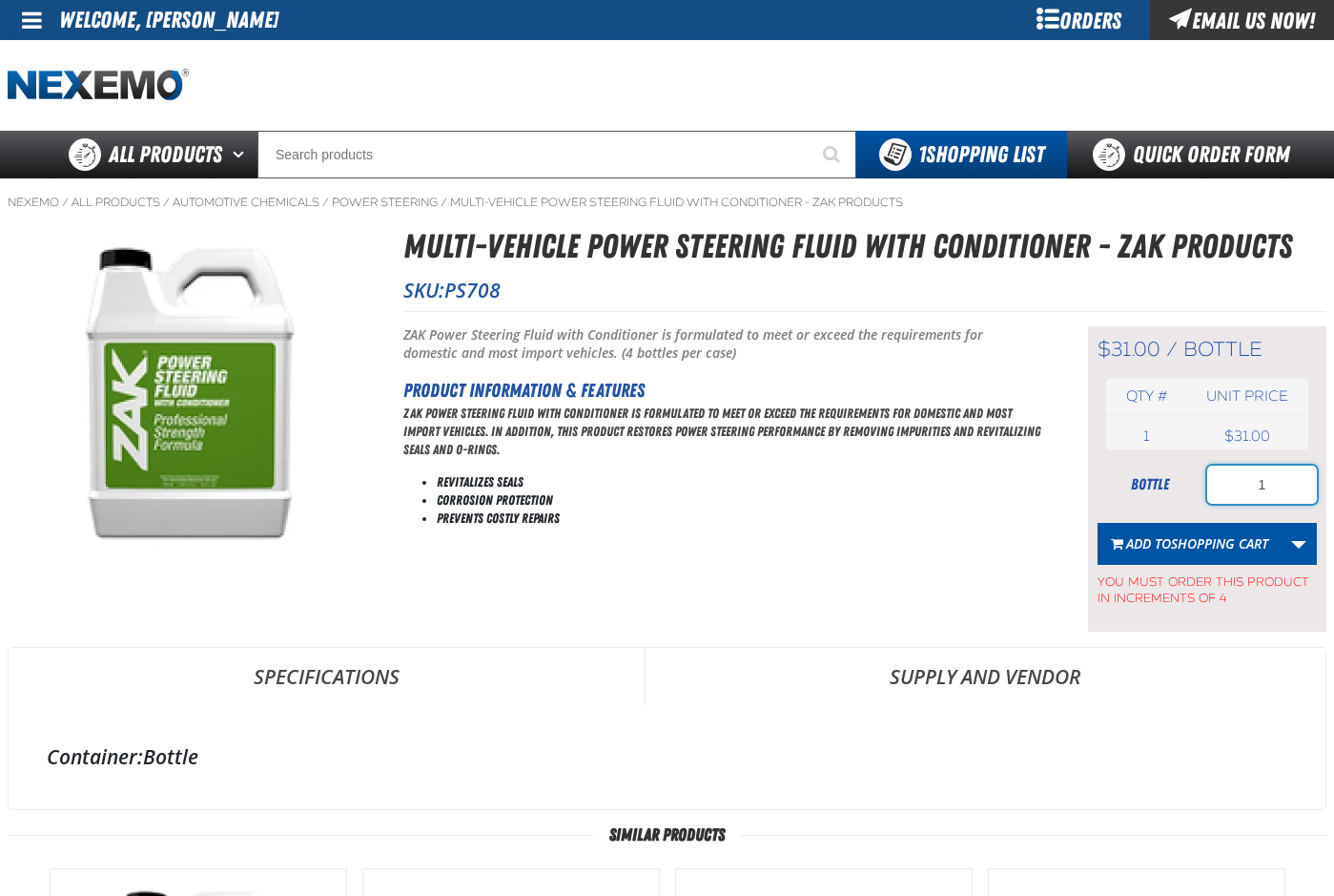
click at [1272, 486] on input "1" at bounding box center [1261, 485] width 110 height 38
click at [1273, 486] on input "1" at bounding box center [1261, 485] width 110 height 38
type input "8"
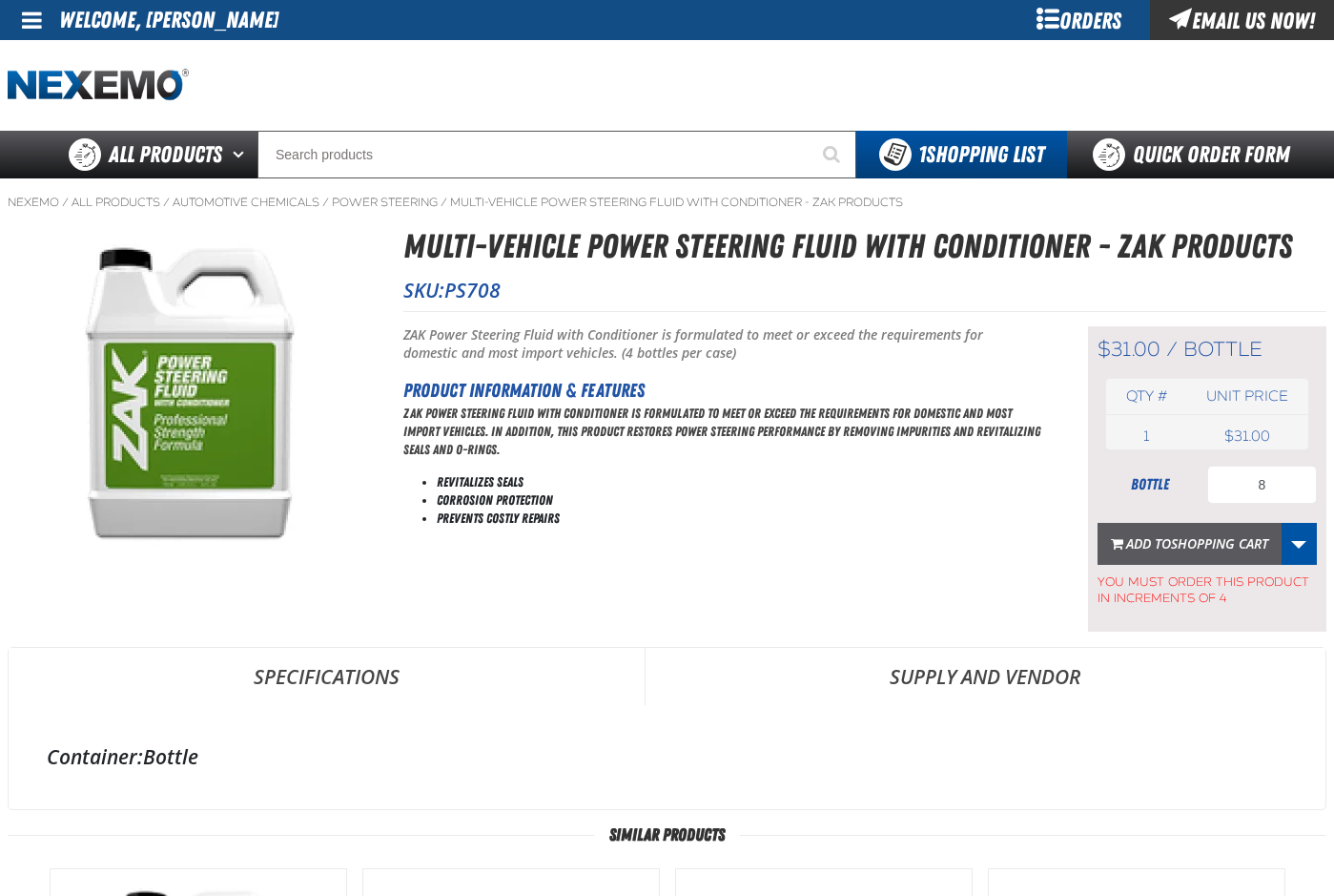
click at [1174, 538] on span "Shopping Cart" at bounding box center [1219, 543] width 97 height 18
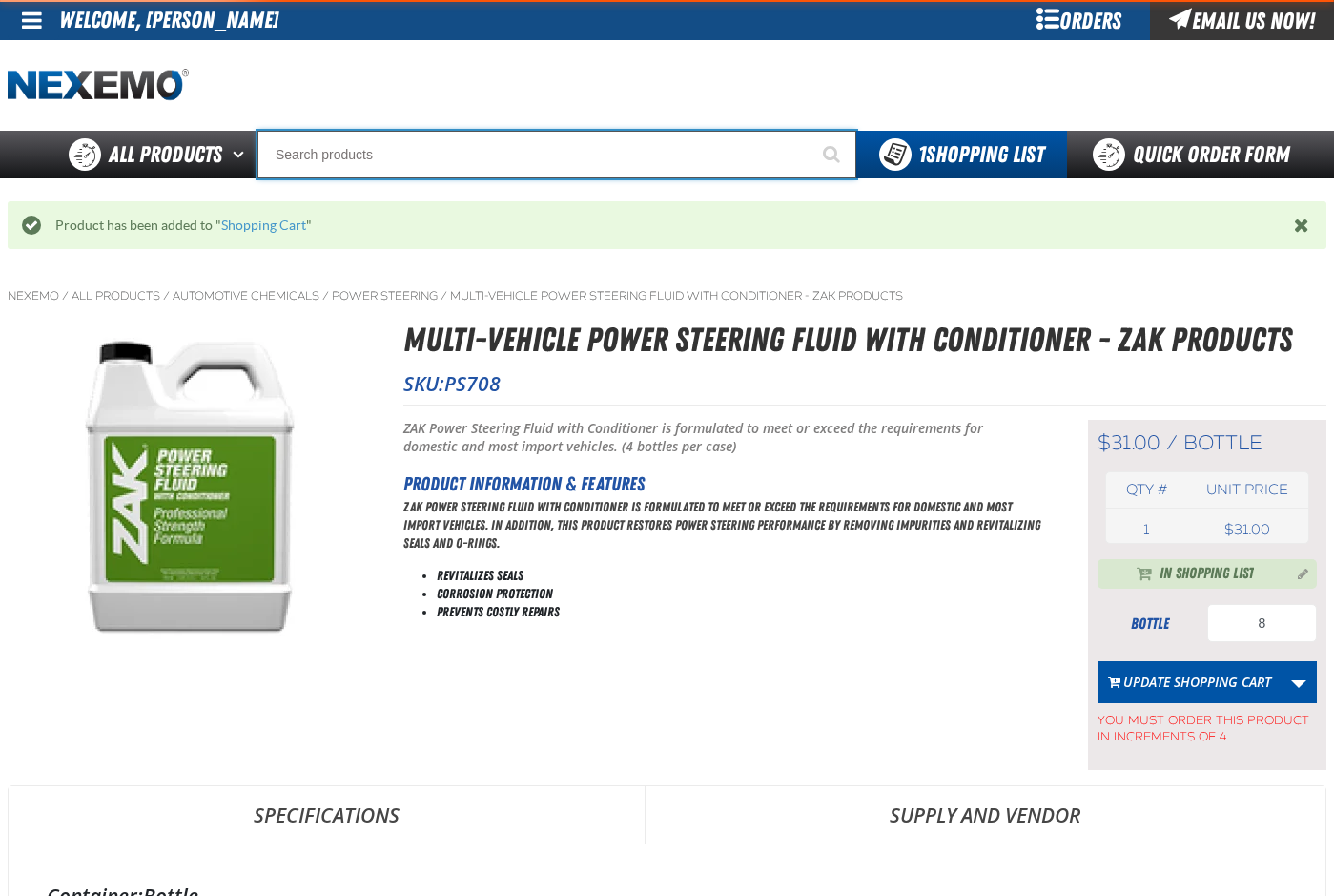
click at [336, 154] on input "Search" at bounding box center [557, 155] width 599 height 48
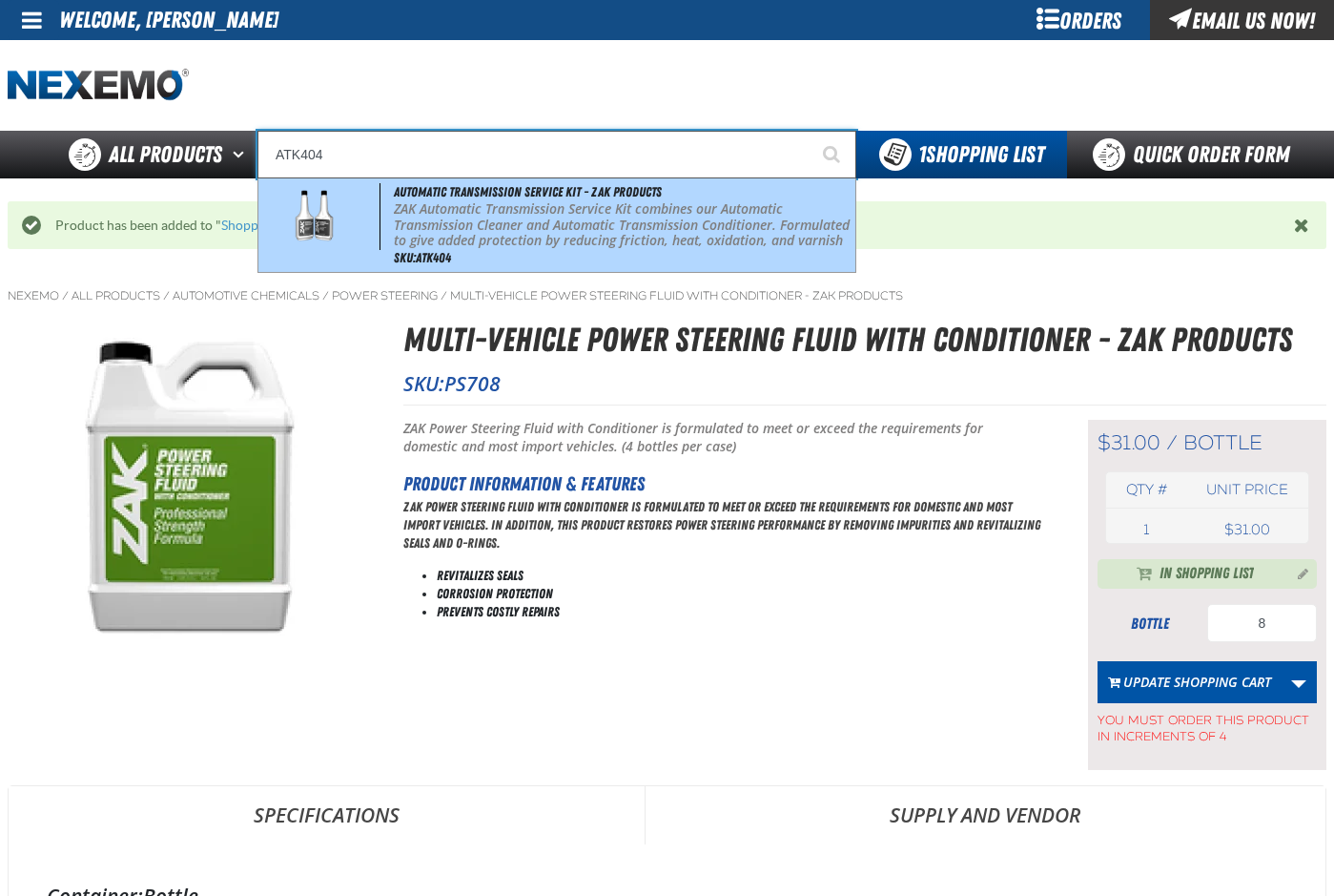
click at [471, 219] on p "ZAK Automatic Transmission Service Kit combines our Automatic Transmission Clea…" at bounding box center [623, 233] width 458 height 64
type input "Automatic Transmission Service Kit - ZAK Products"
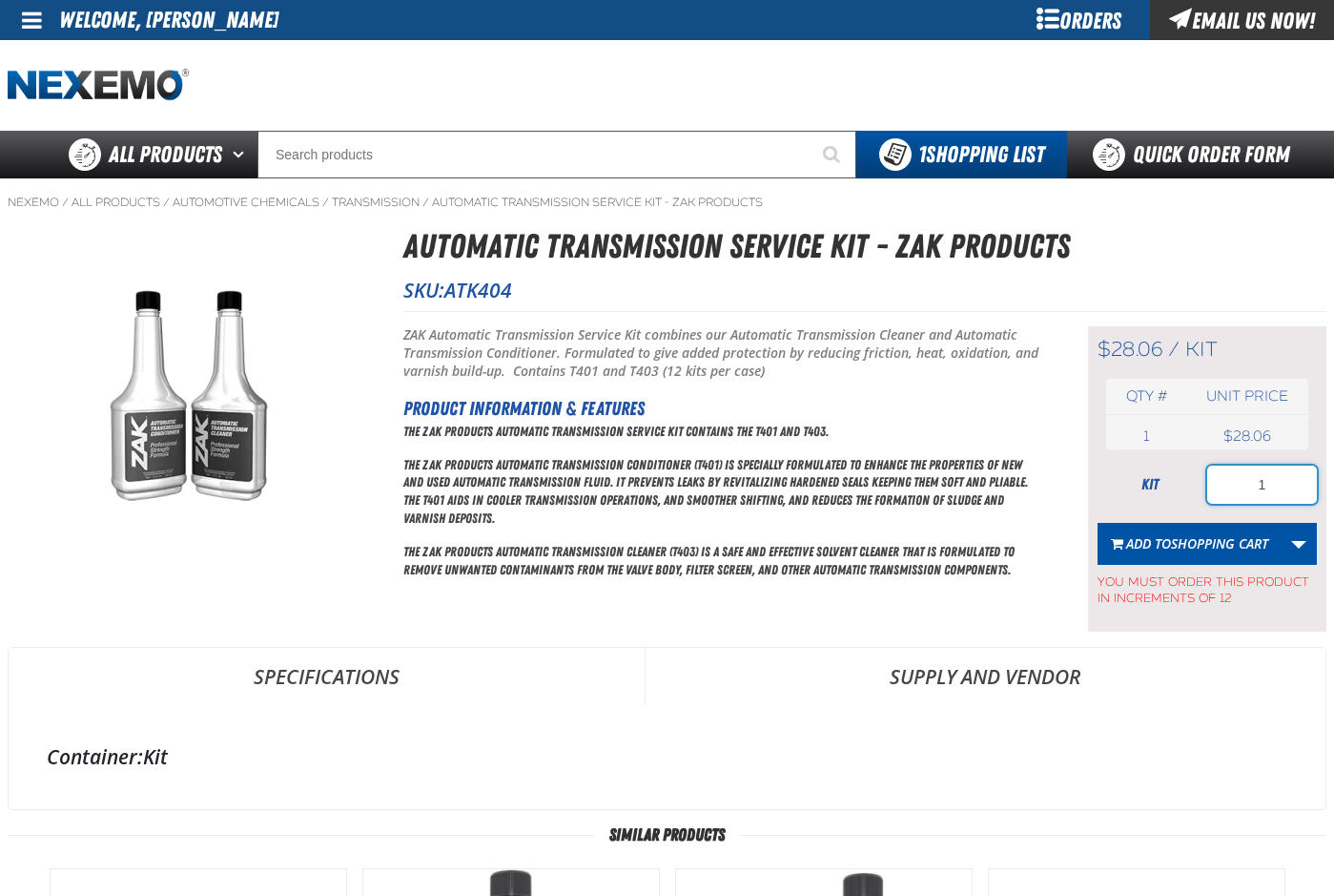
click at [1264, 493] on input "1" at bounding box center [1261, 485] width 110 height 38
type input "24"
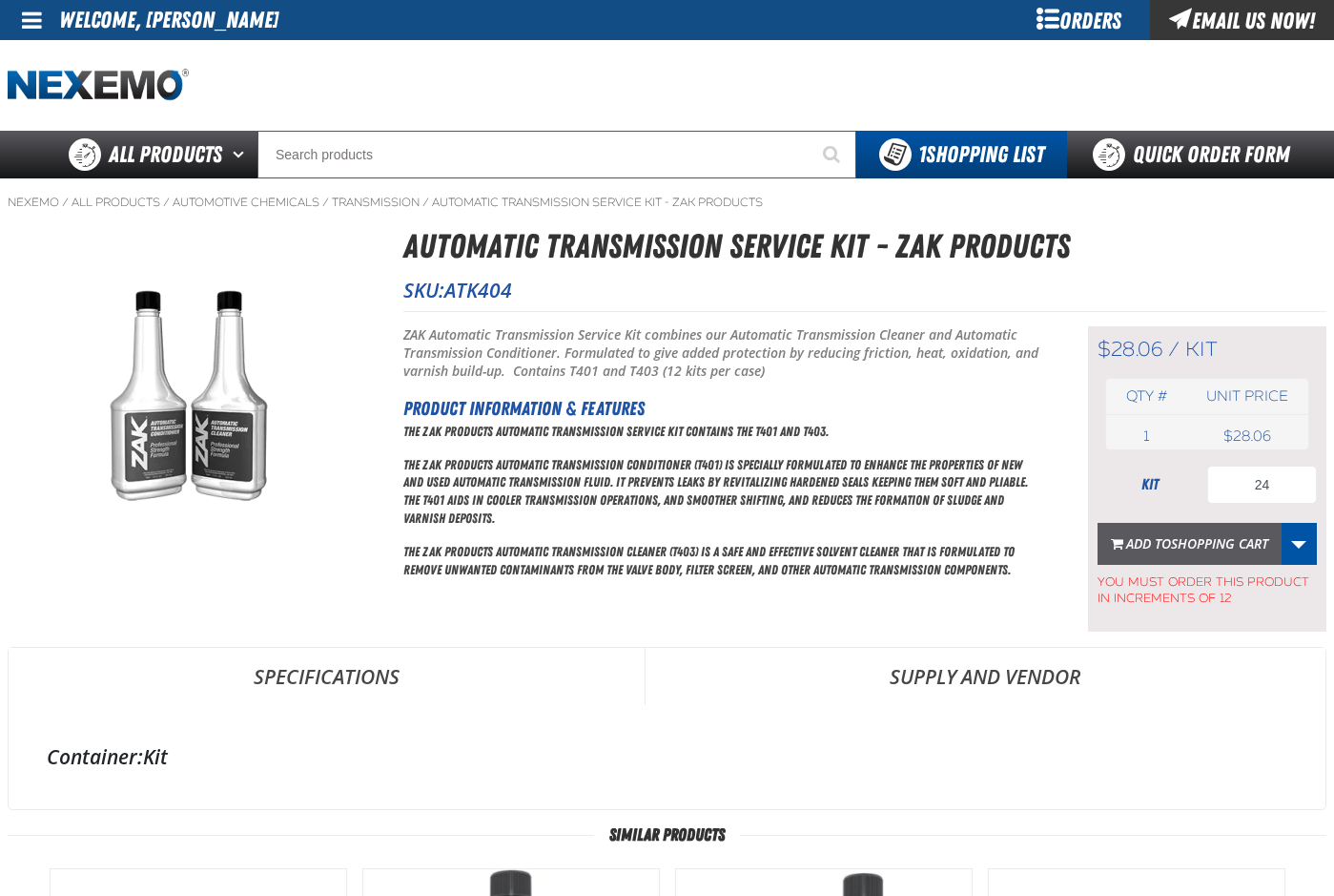
click at [1137, 545] on span "Add to Shopping Cart" at bounding box center [1198, 543] width 142 height 18
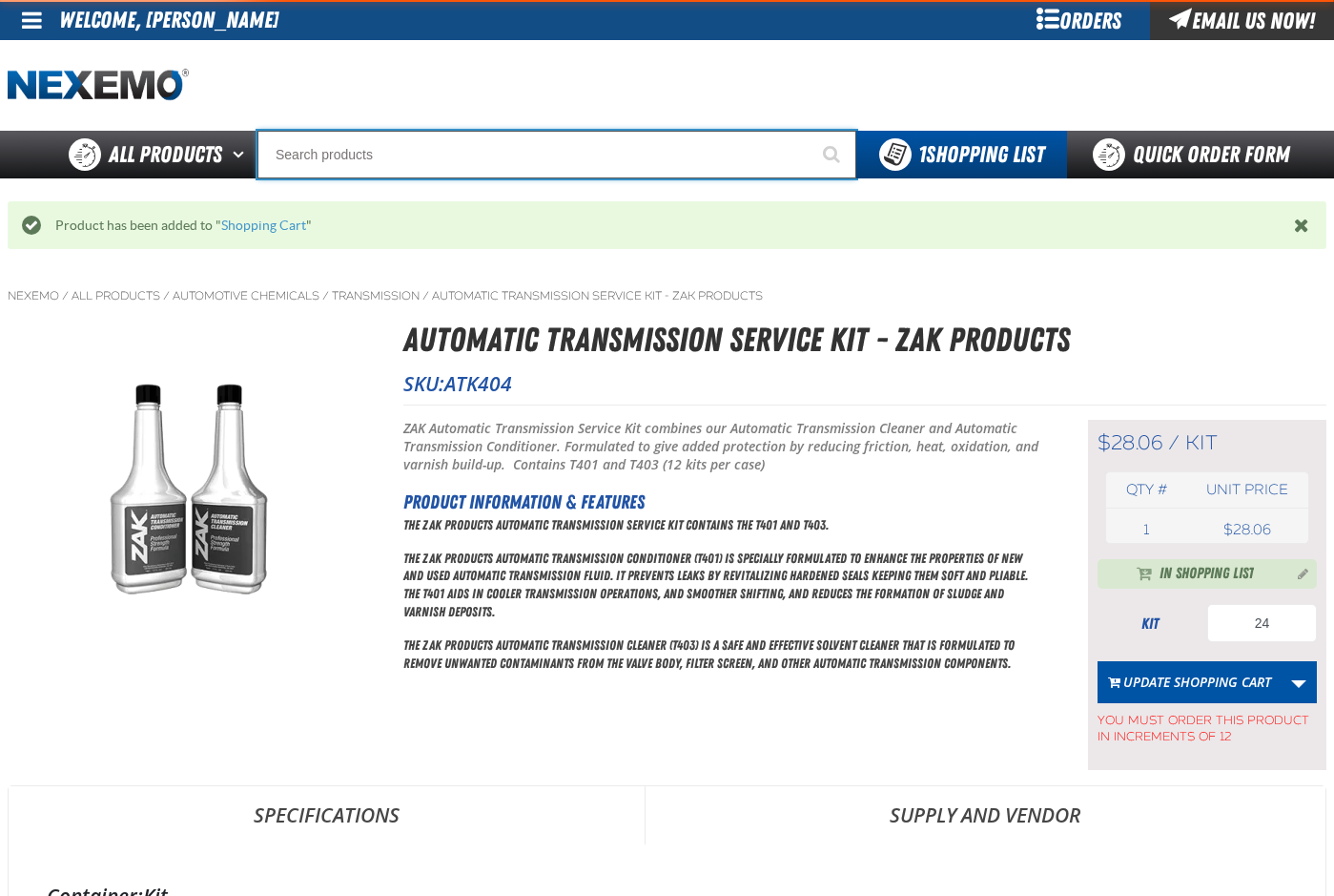
click at [344, 150] on input "Search" at bounding box center [557, 155] width 599 height 48
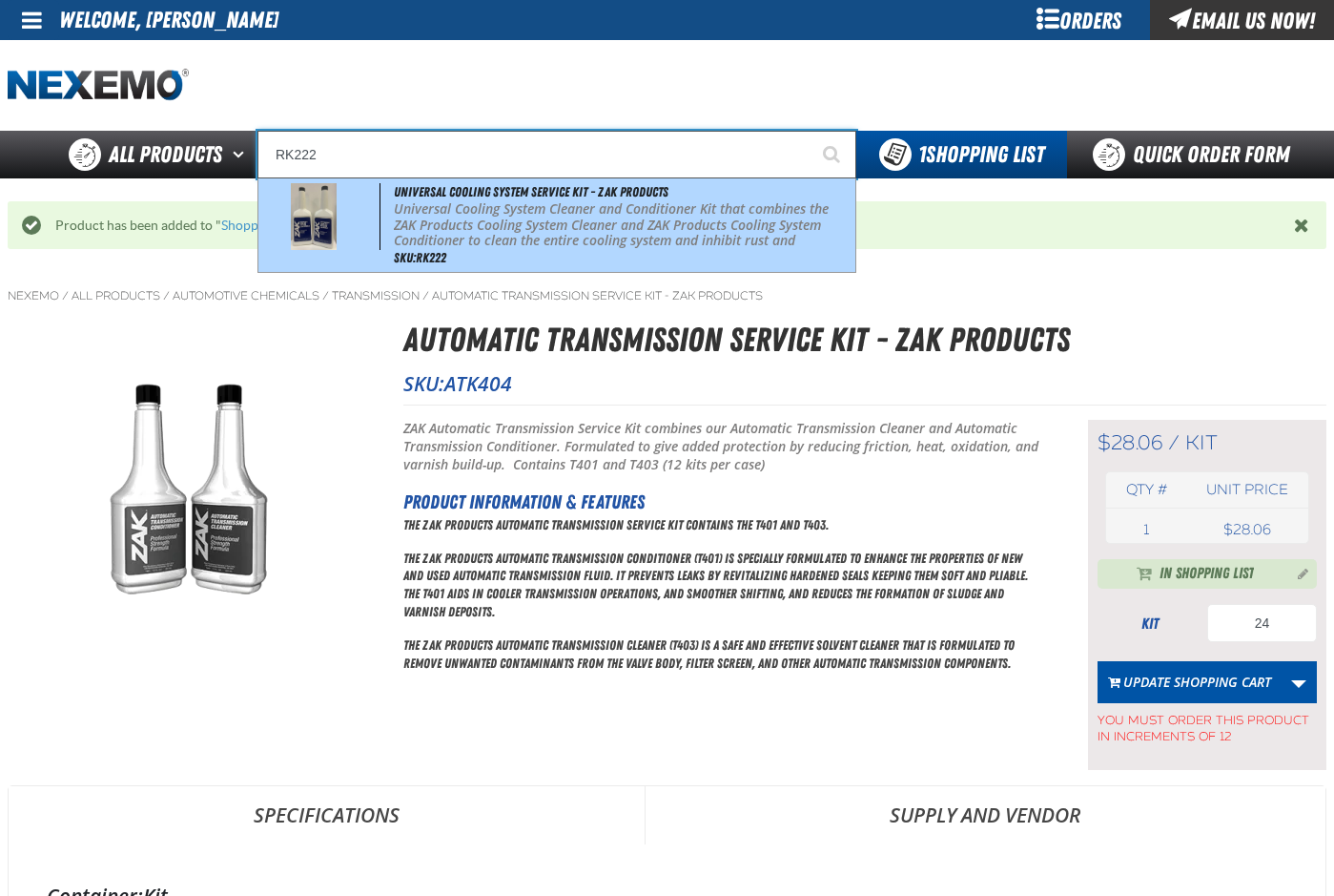
click at [453, 233] on p "Universal Cooling System Cleaner and Conditioner Kit that combines the ZAK Prod…" at bounding box center [623, 233] width 458 height 64
type input "Universal Cooling System Service Kit - ZAK Products"
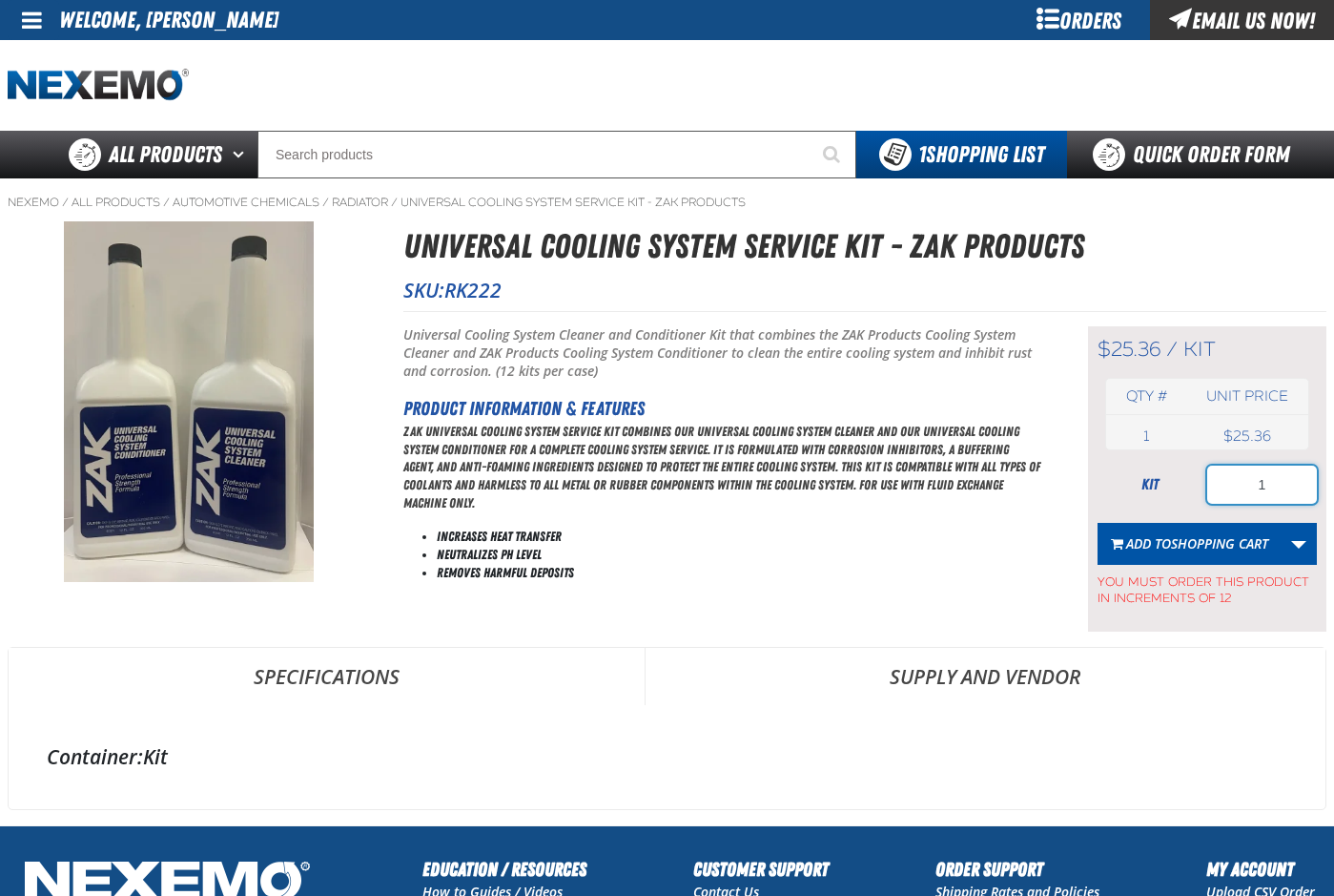
click at [1278, 487] on input "1" at bounding box center [1261, 485] width 110 height 38
type input "2"
type input "24"
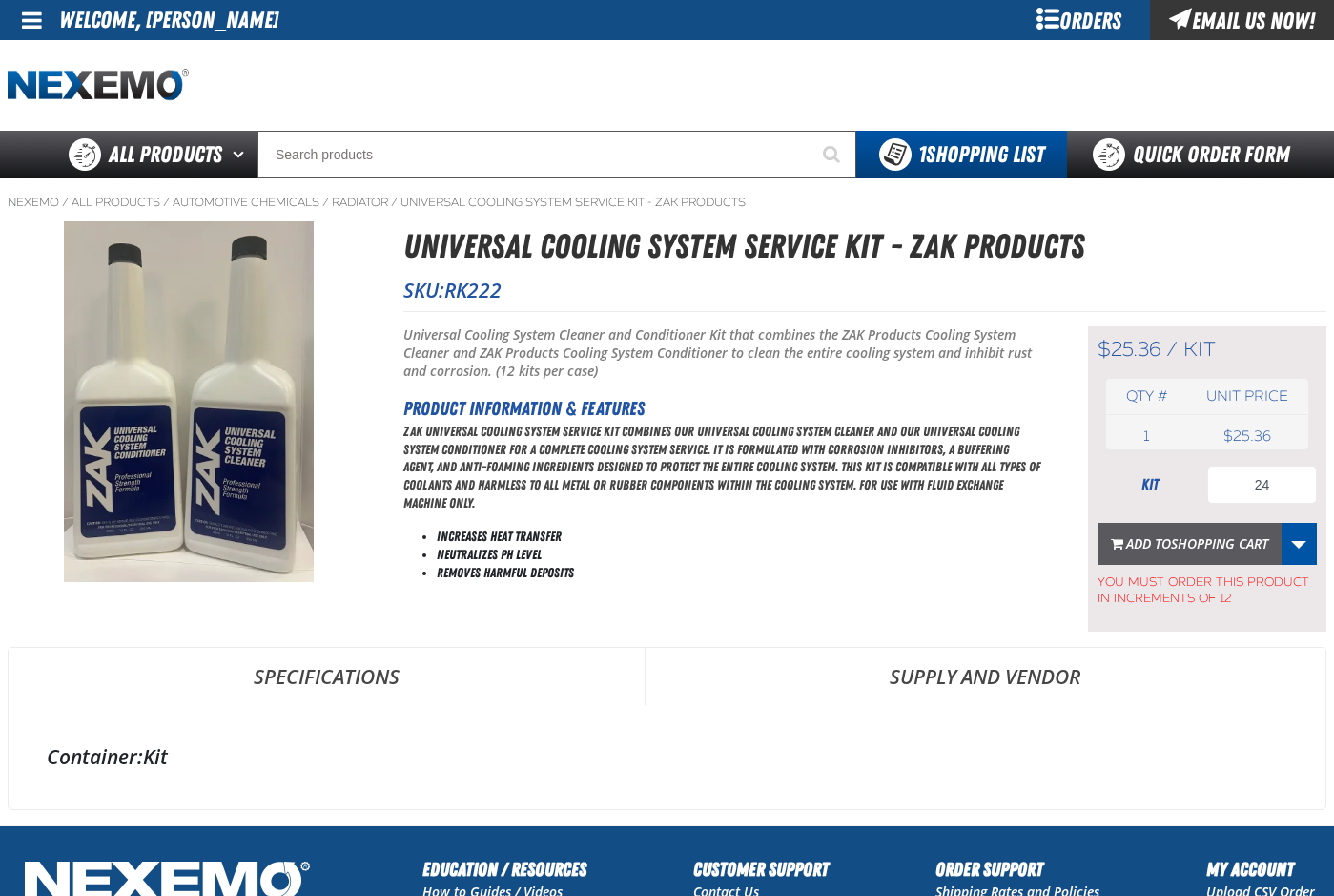
click at [1204, 545] on span "Shopping Cart" at bounding box center [1219, 543] width 97 height 18
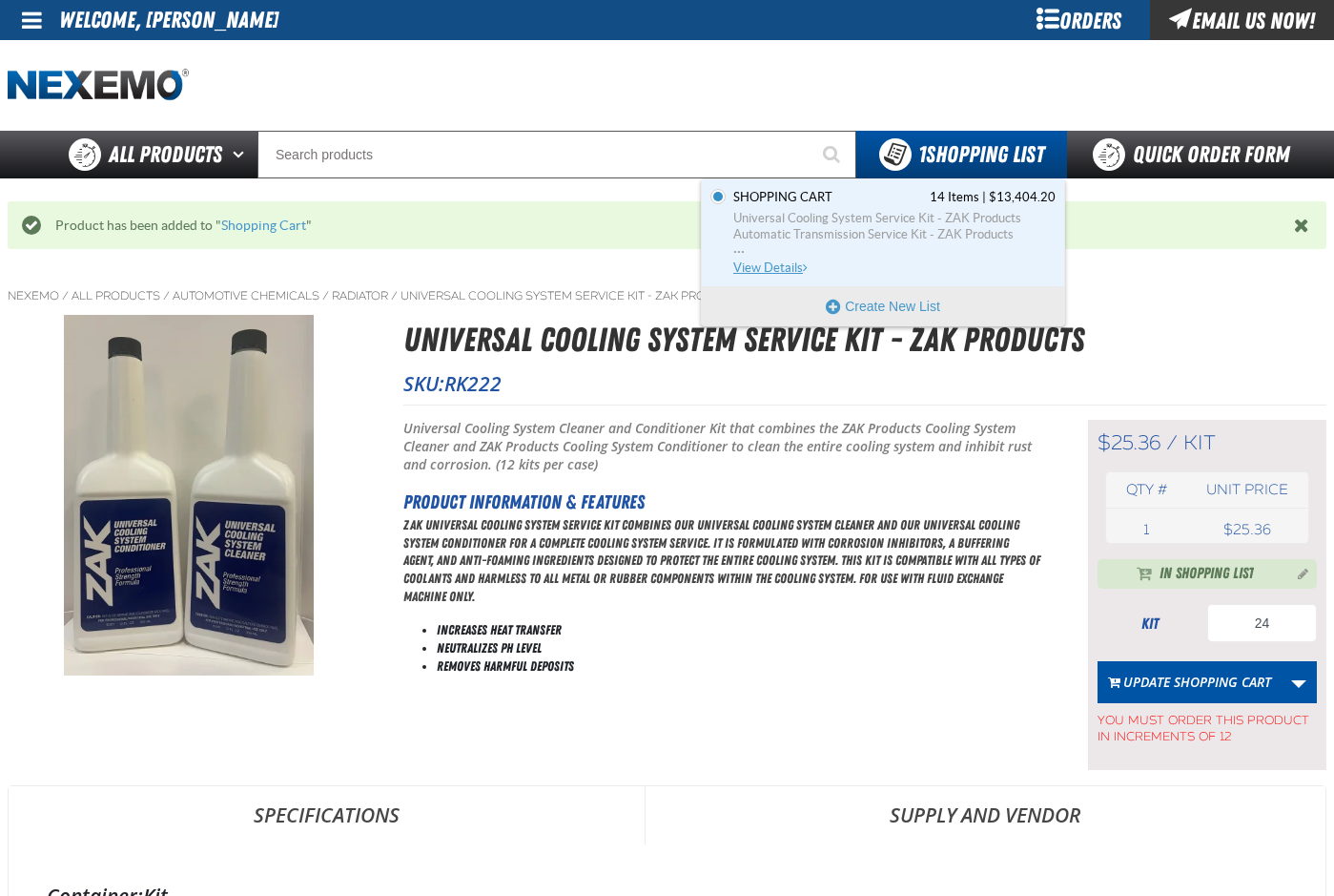
click at [891, 225] on span "Universal Cooling System Service Kit - ZAK Products" at bounding box center [895, 219] width 323 height 17
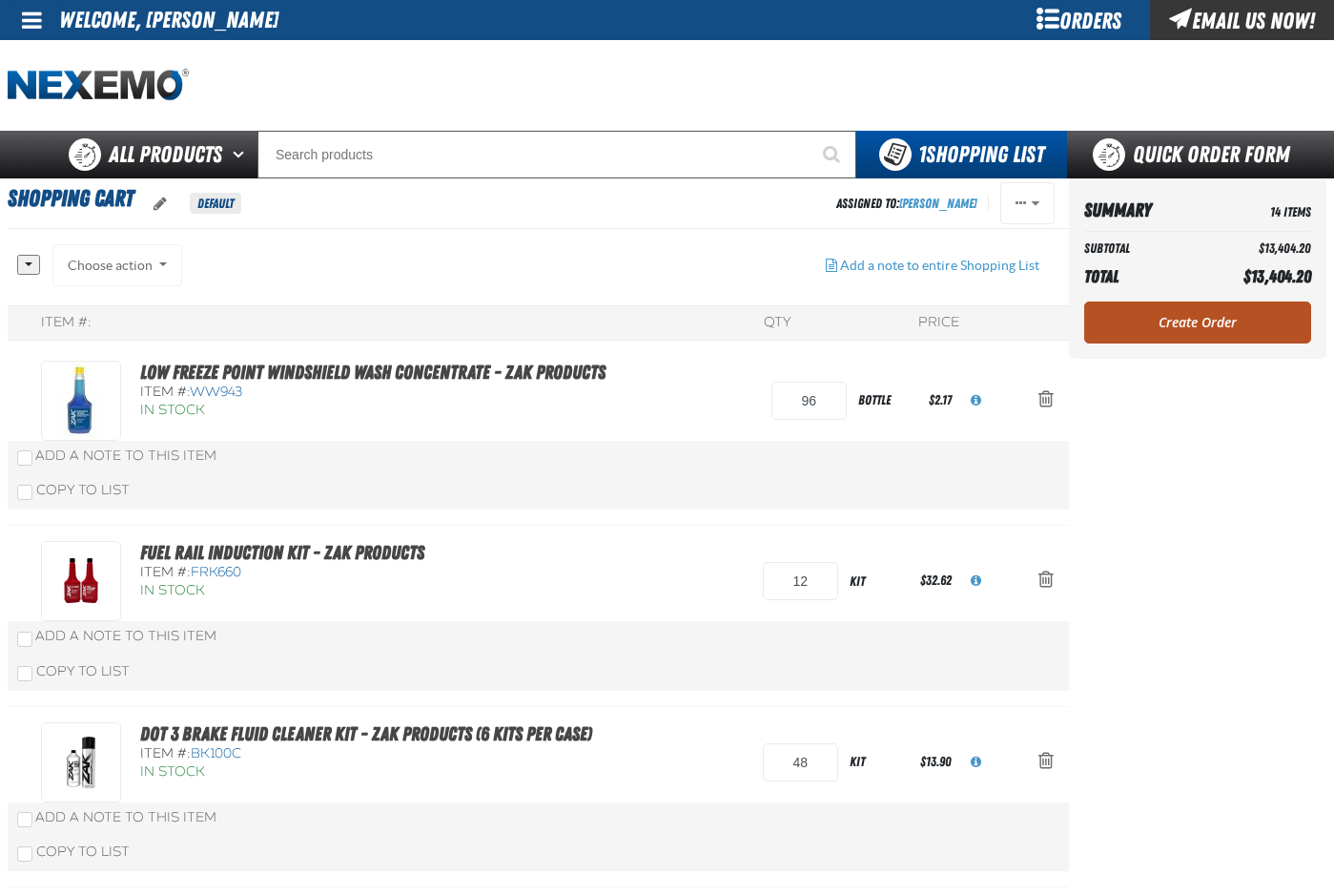
click at [1176, 320] on link "Create Order" at bounding box center [1199, 323] width 227 height 42
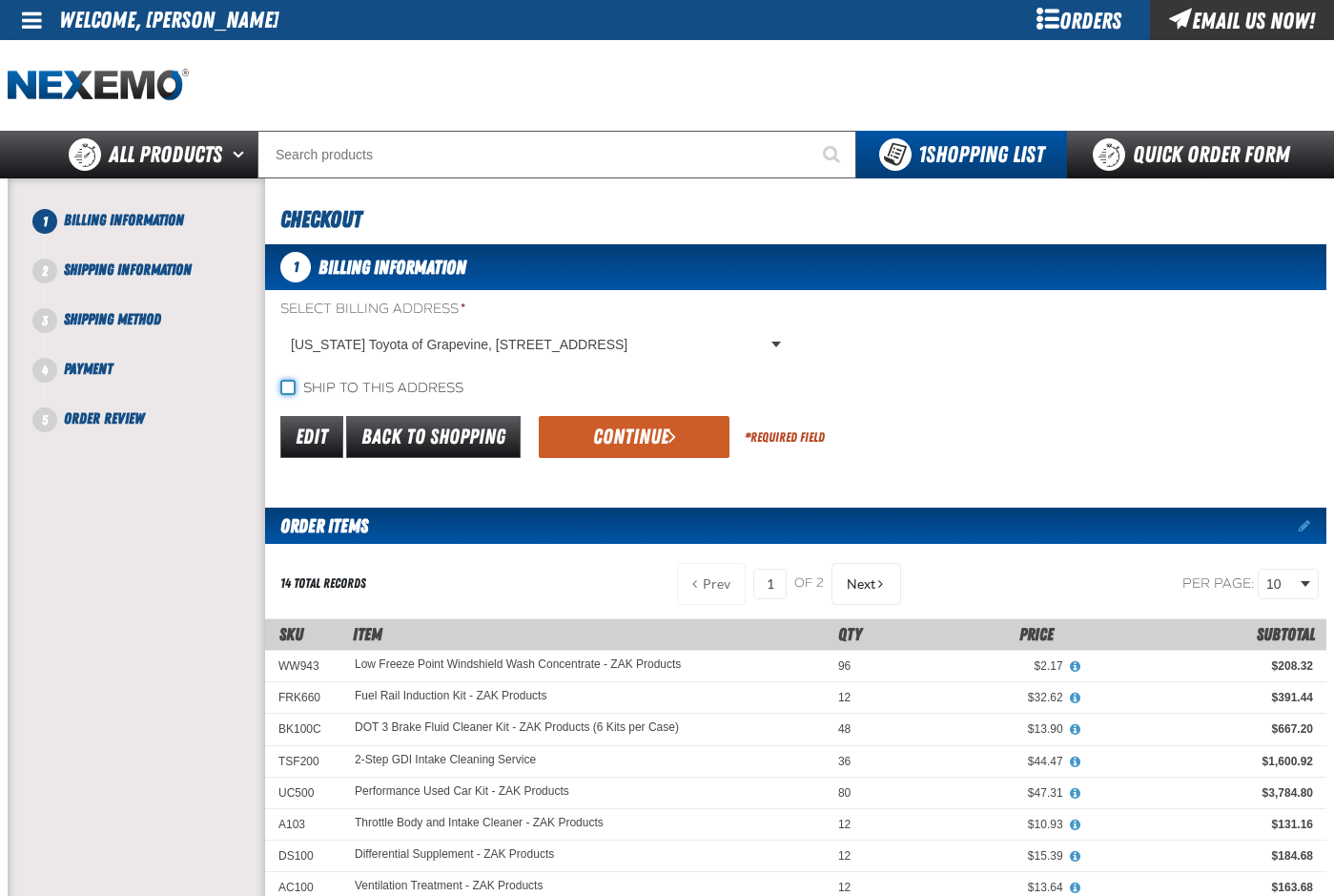
click at [287, 386] on input "Ship to this address" at bounding box center [288, 387] width 15 height 15
checkbox input "true"
click at [604, 443] on button "Continue" at bounding box center [635, 437] width 191 height 42
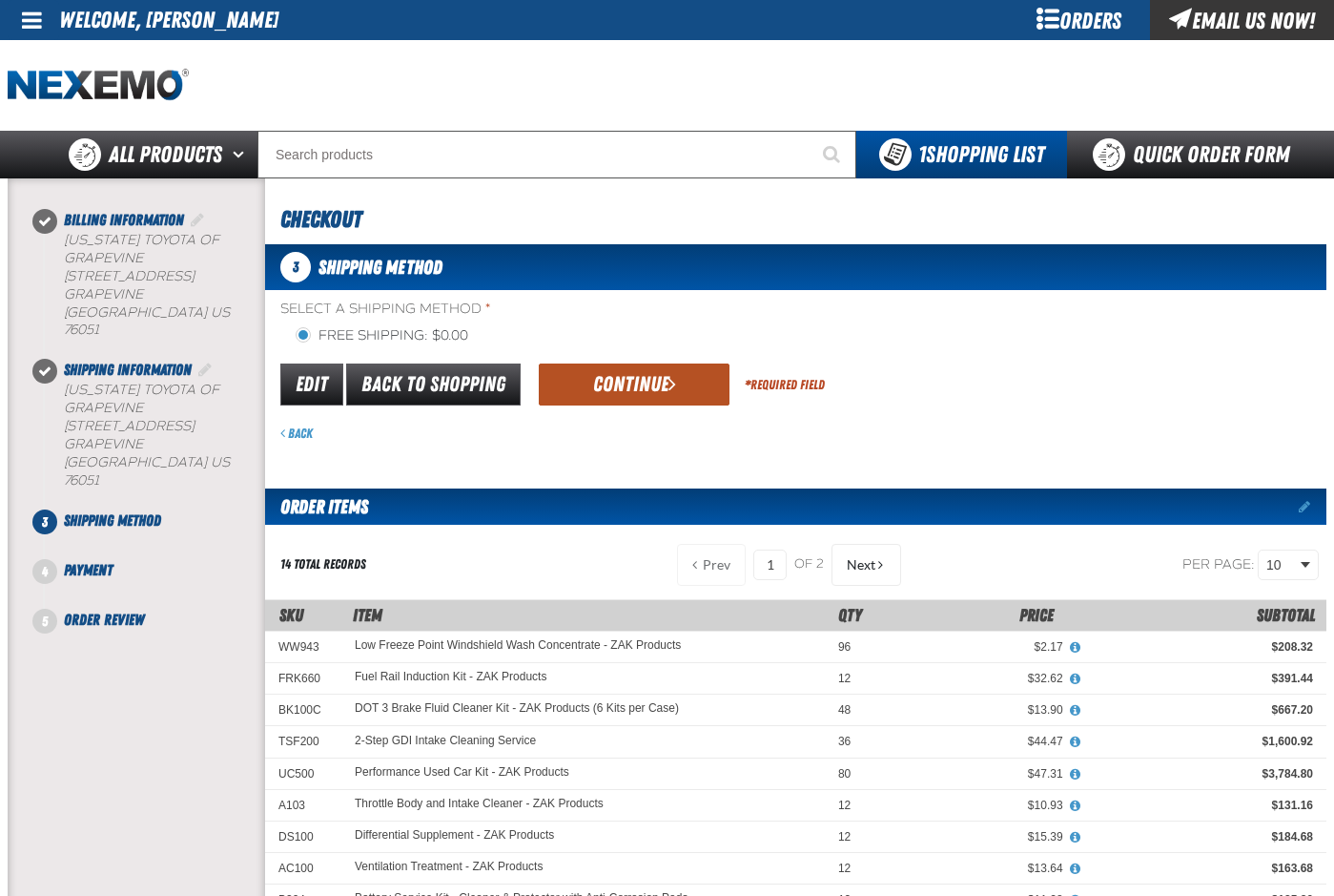
click at [655, 390] on button "Continue" at bounding box center [635, 385] width 191 height 42
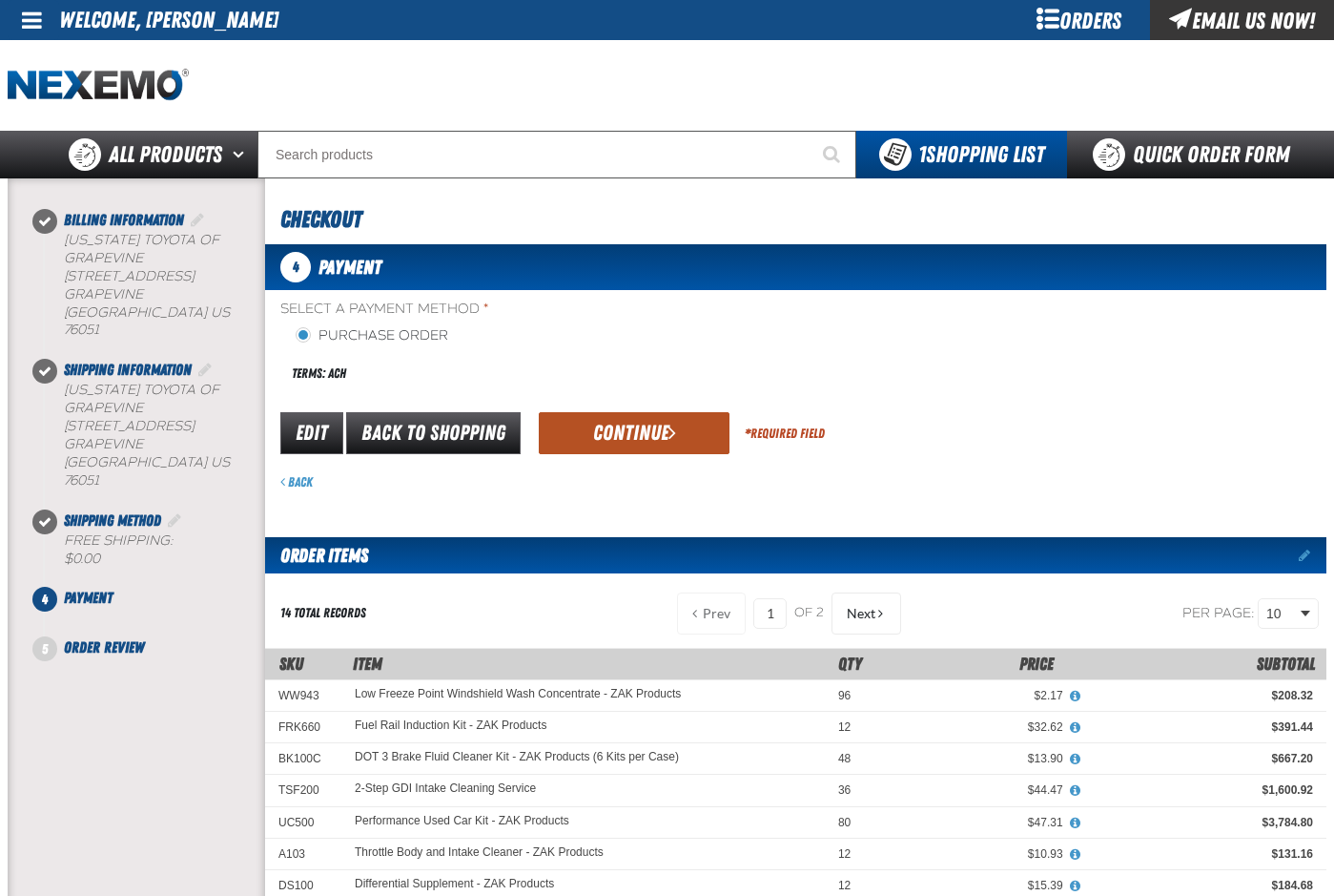
click at [640, 434] on button "Continue" at bounding box center [635, 433] width 191 height 42
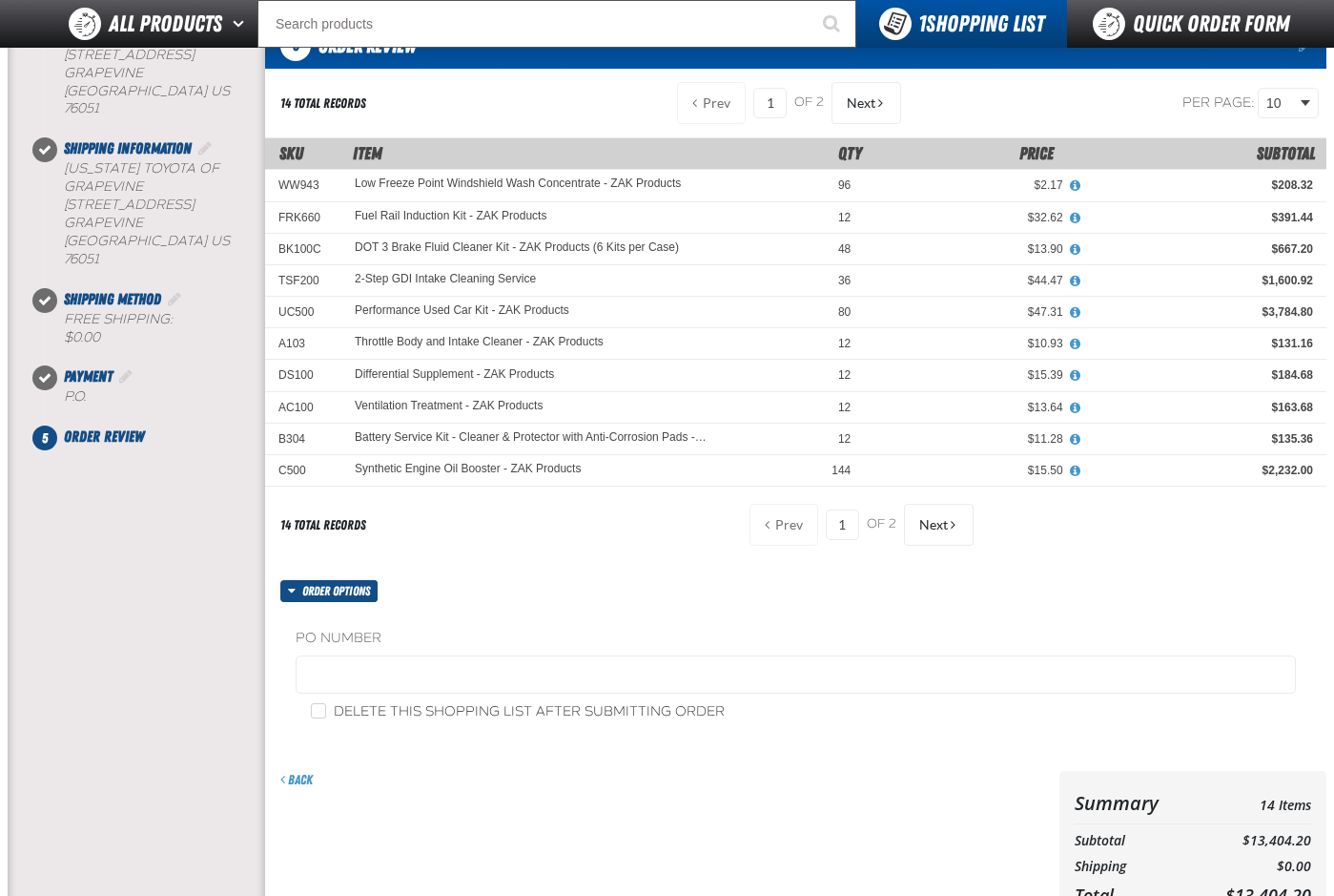
scroll to position [382, 0]
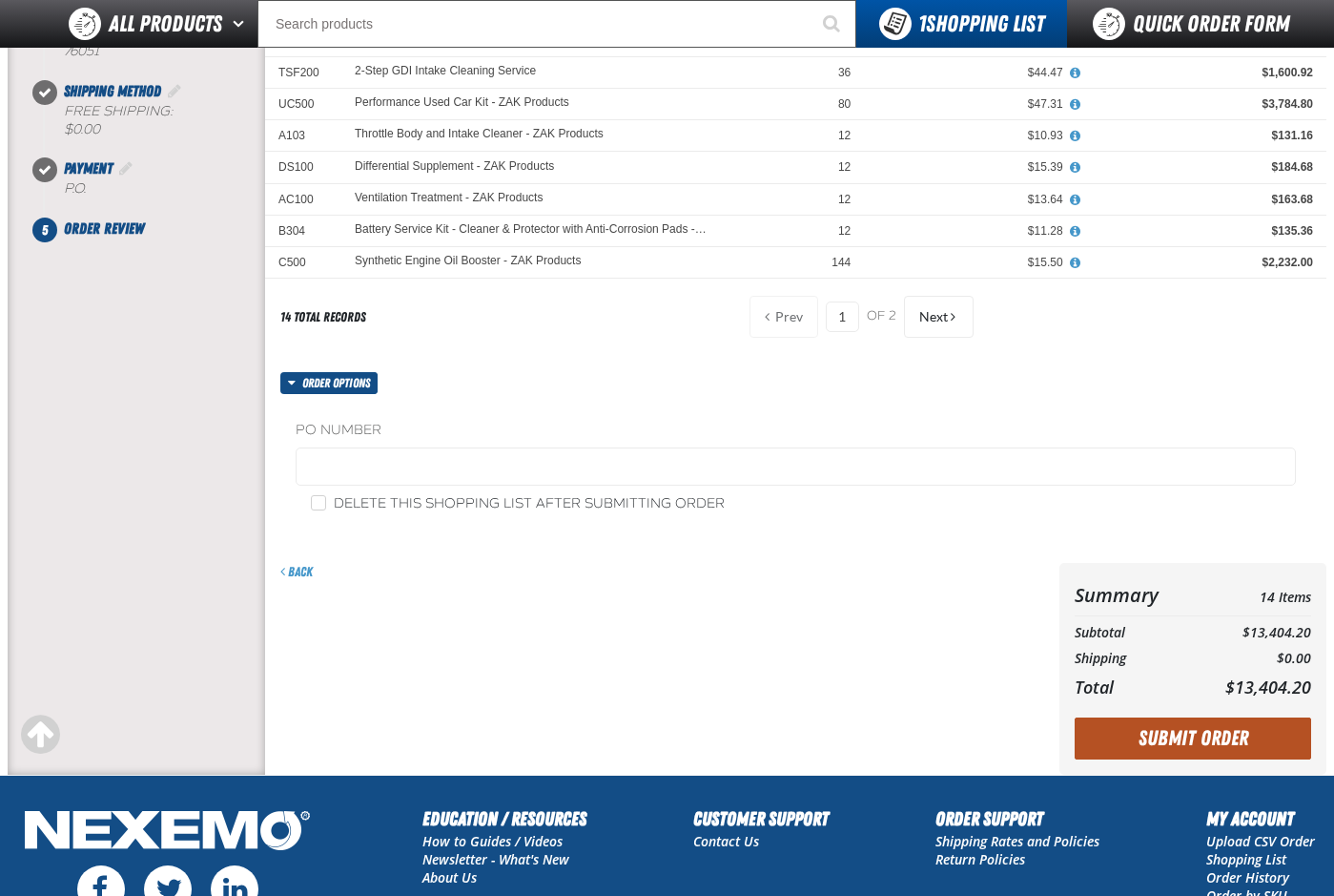
click at [1156, 732] on button "Submit Order" at bounding box center [1194, 739] width 237 height 42
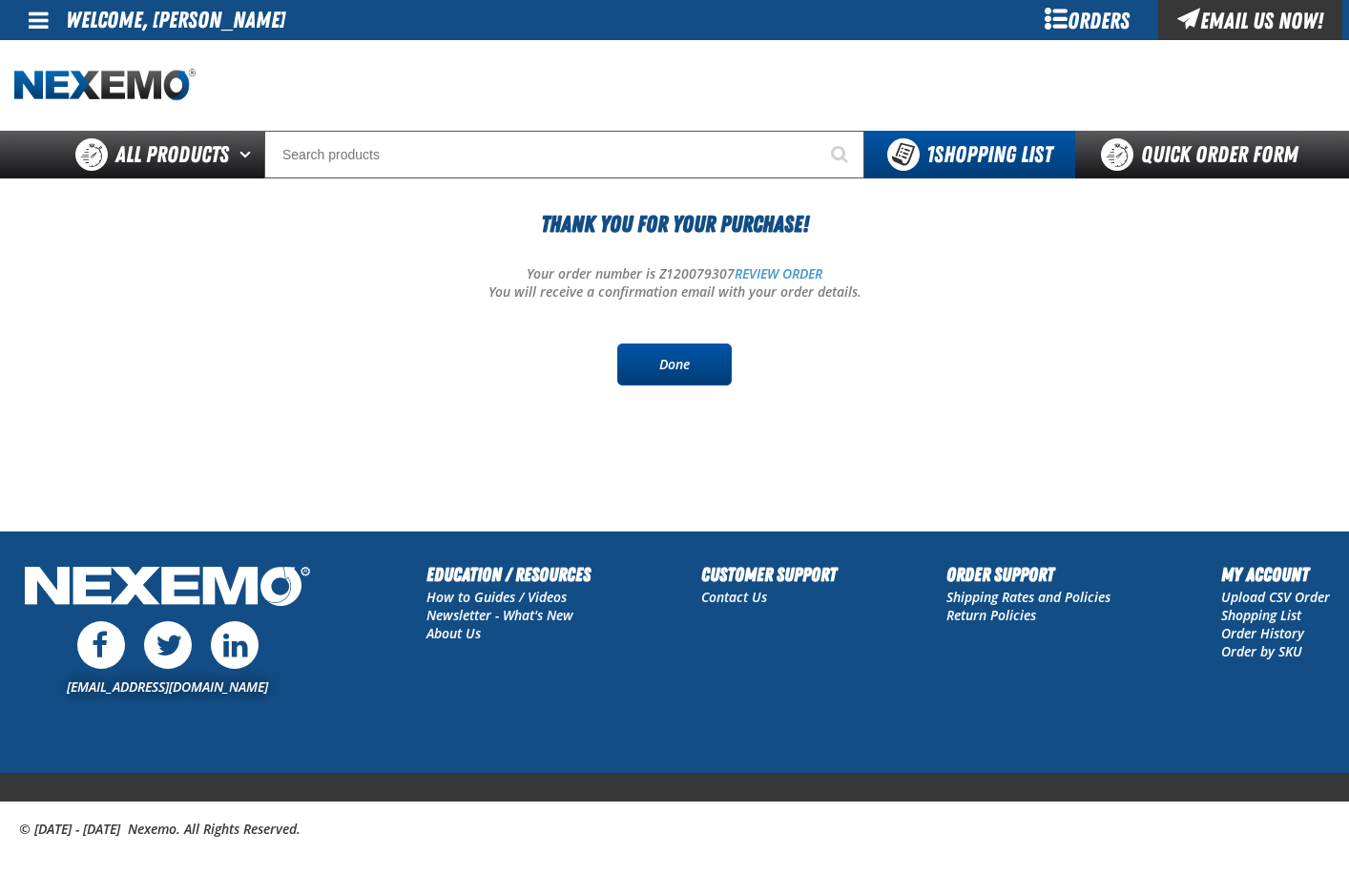
click at [691, 365] on link "Done" at bounding box center [675, 365] width 115 height 42
